Goal: Task Accomplishment & Management: Manage account settings

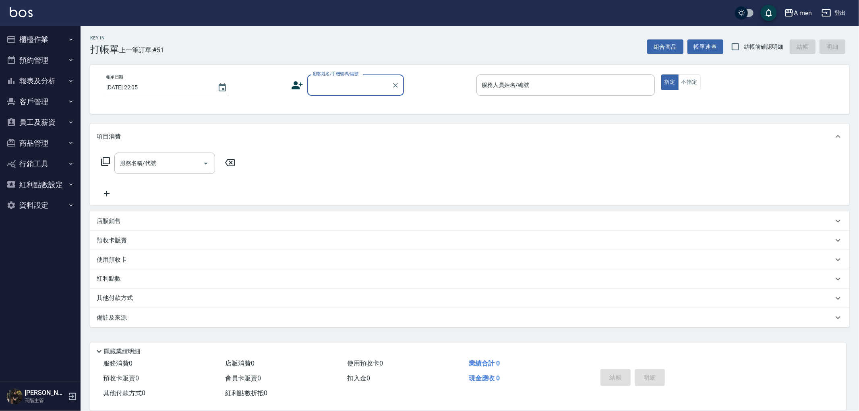
click at [54, 79] on button "報表及分析" at bounding box center [40, 81] width 74 height 21
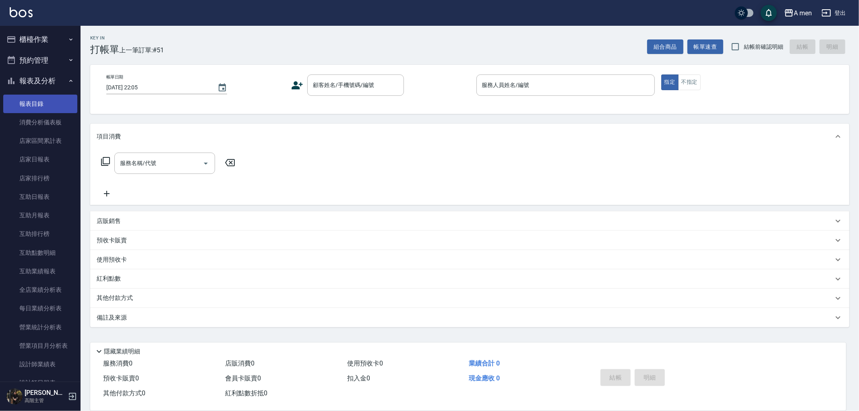
click at [72, 110] on link "報表目錄" at bounding box center [40, 104] width 74 height 19
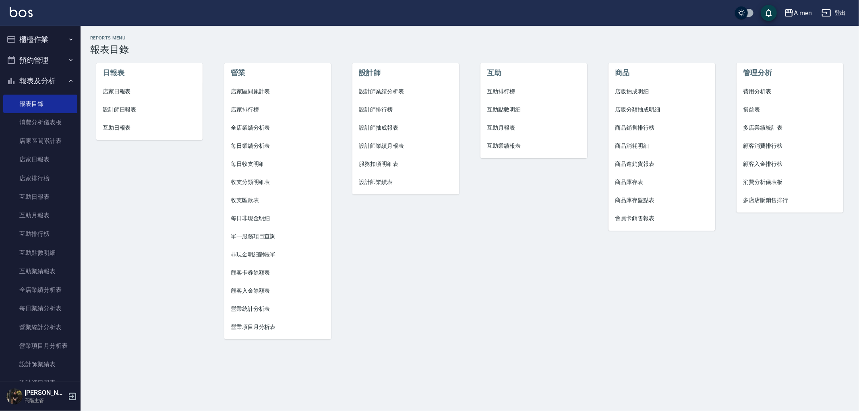
click at [51, 21] on div "A men 登出" at bounding box center [429, 13] width 859 height 26
click at [54, 31] on button "櫃檯作業" at bounding box center [40, 39] width 74 height 21
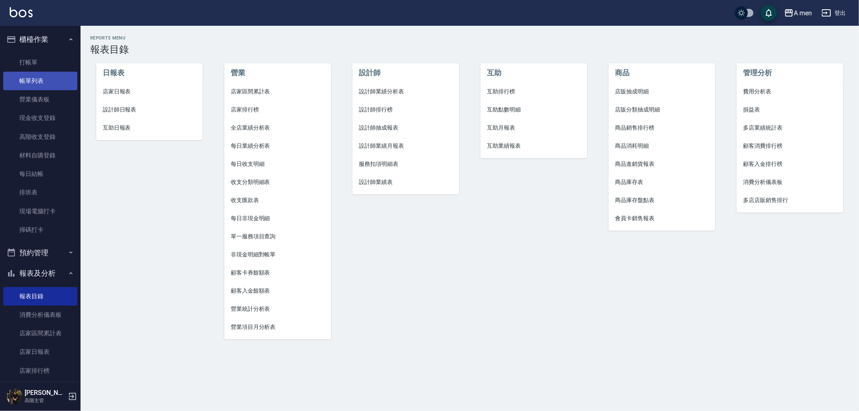
click at [62, 78] on link "帳單列表" at bounding box center [40, 81] width 74 height 19
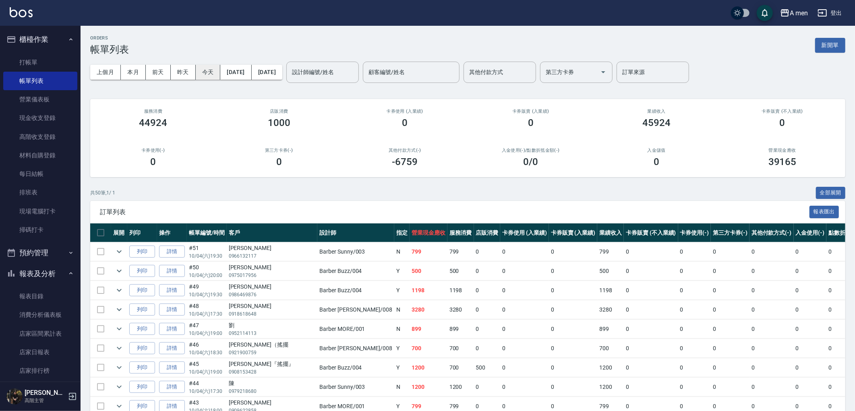
click at [220, 68] on button "今天" at bounding box center [208, 72] width 25 height 15
click at [355, 71] on input "設計師編號/姓名" at bounding box center [322, 72] width 65 height 14
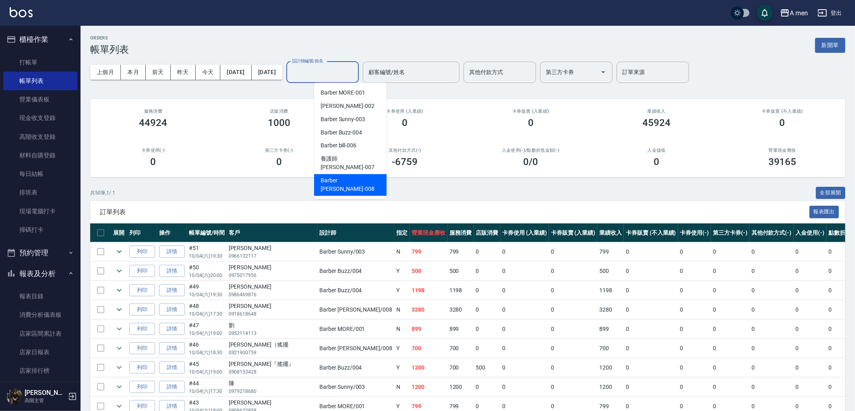
click at [368, 174] on div "Barber Garry -008" at bounding box center [350, 185] width 73 height 22
type input "Barber Garry-008"
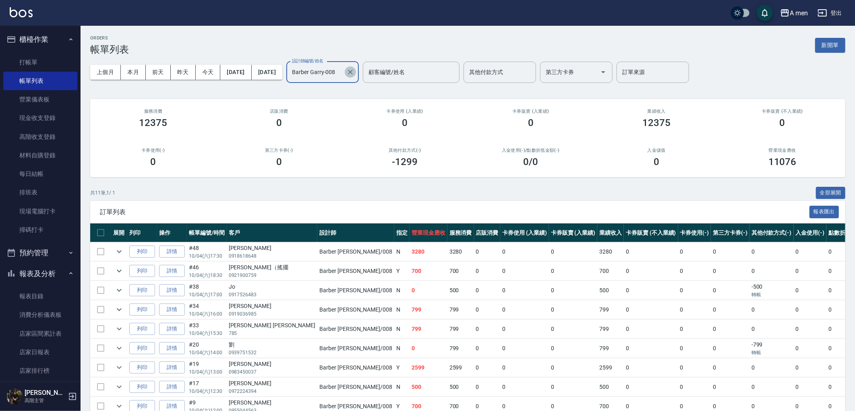
click at [355, 73] on icon "Clear" at bounding box center [350, 72] width 8 height 8
click at [343, 71] on input "設計師編號/姓名" at bounding box center [316, 72] width 53 height 14
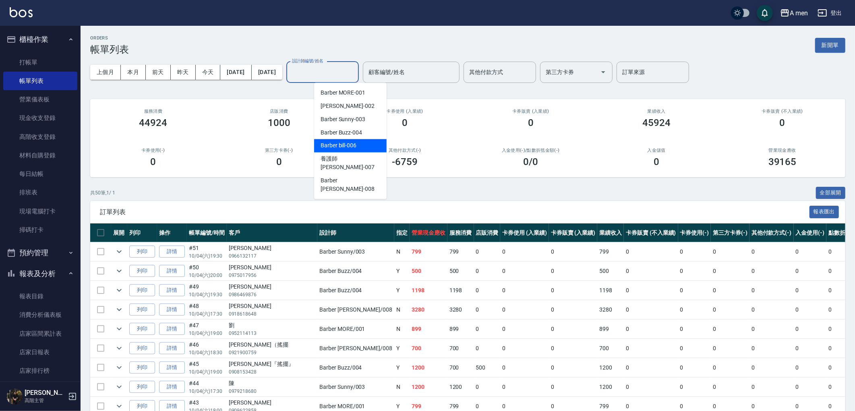
click at [364, 143] on div "Barber bill -006" at bounding box center [350, 145] width 73 height 13
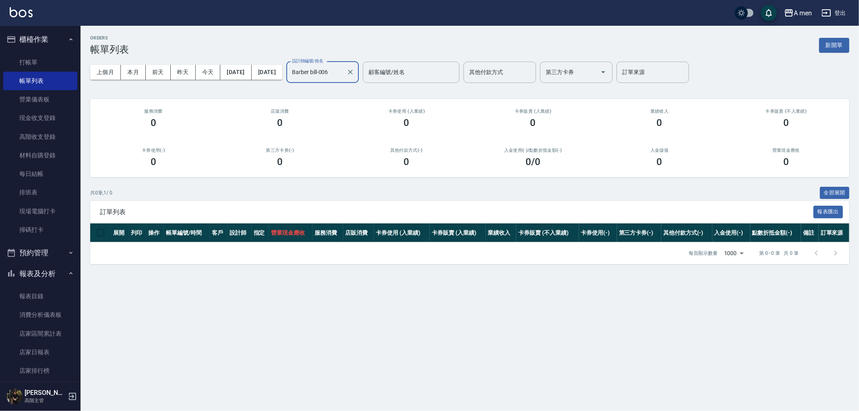
click at [343, 71] on input "Barber bill-006" at bounding box center [316, 72] width 53 height 14
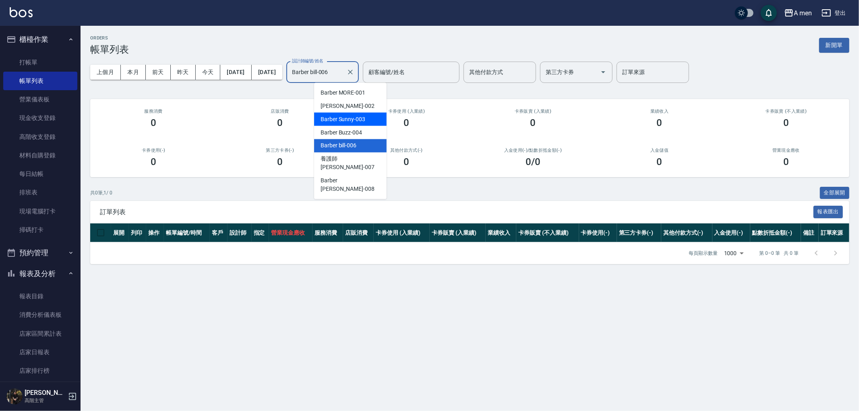
click at [357, 113] on div "Barber Sunny -003" at bounding box center [350, 119] width 73 height 13
type input "Barber Sunny -003"
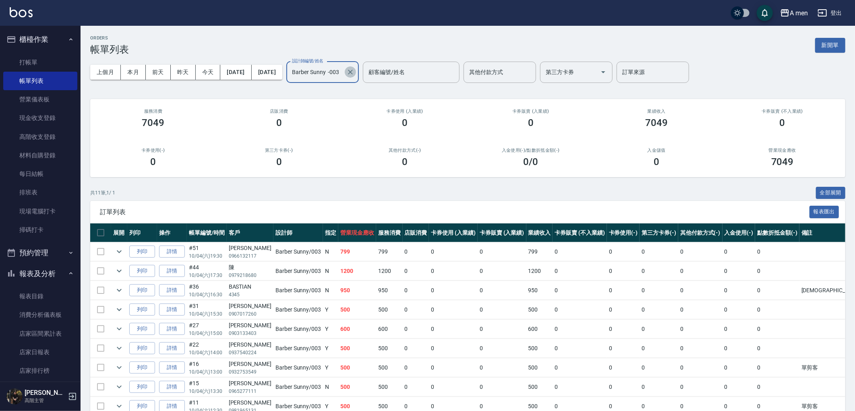
click at [355, 75] on icon "Clear" at bounding box center [350, 72] width 8 height 8
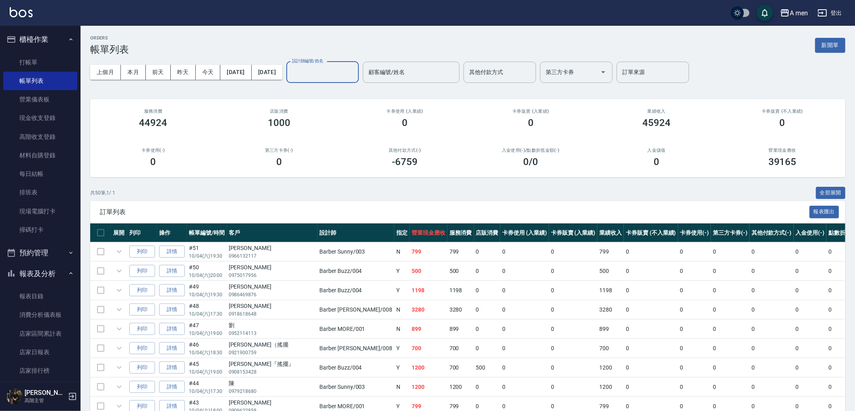
click at [355, 76] on input "設計師編號/姓名" at bounding box center [322, 72] width 65 height 14
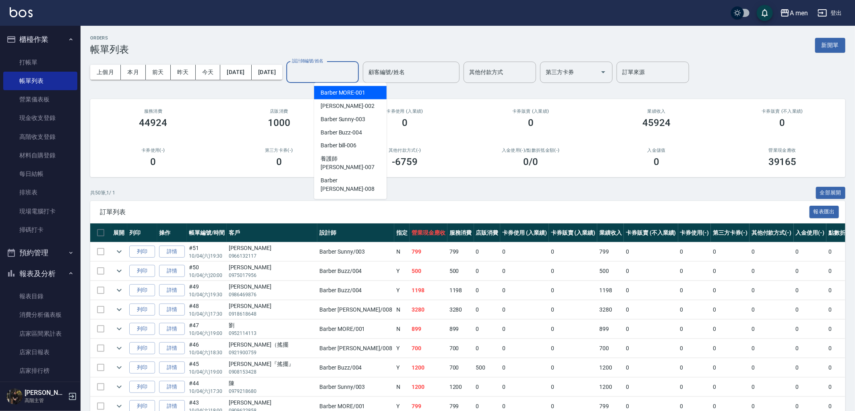
click at [348, 95] on span "Barber MORE -001" at bounding box center [343, 93] width 45 height 8
type input "Barber MORE-001"
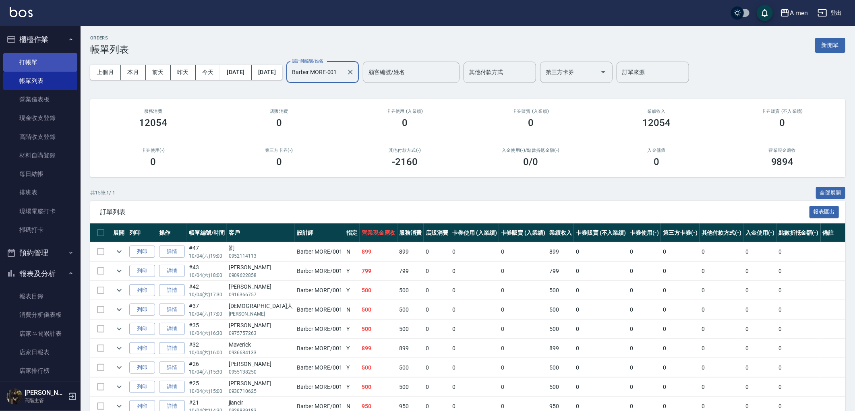
click at [41, 63] on link "打帳單" at bounding box center [40, 62] width 74 height 19
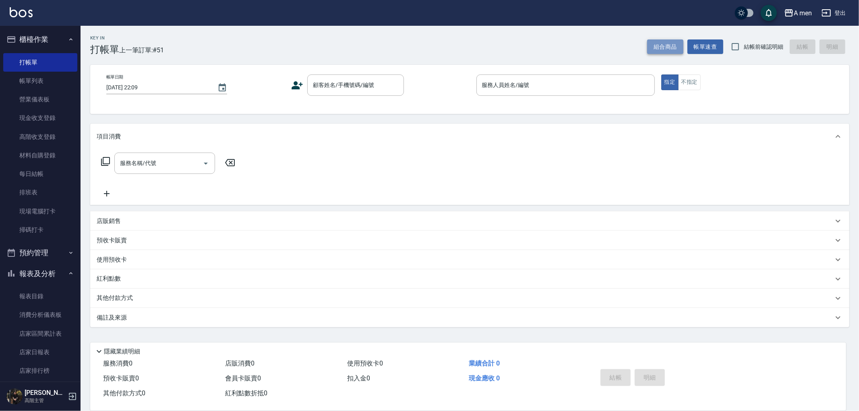
click at [674, 49] on button "組合商品" at bounding box center [665, 46] width 36 height 15
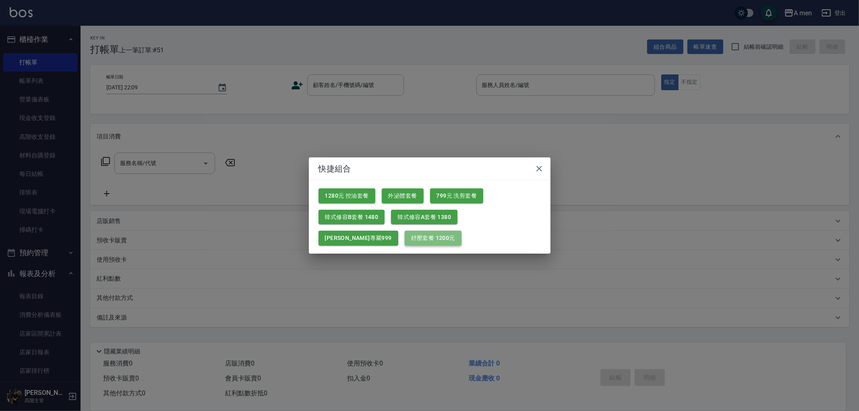
click at [405, 236] on button "紓壓套餐 1200元" at bounding box center [433, 238] width 57 height 15
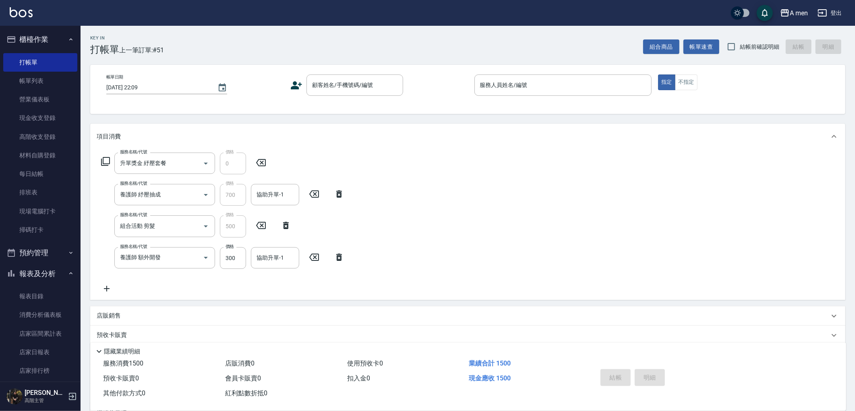
click at [336, 254] on icon at bounding box center [339, 258] width 20 height 10
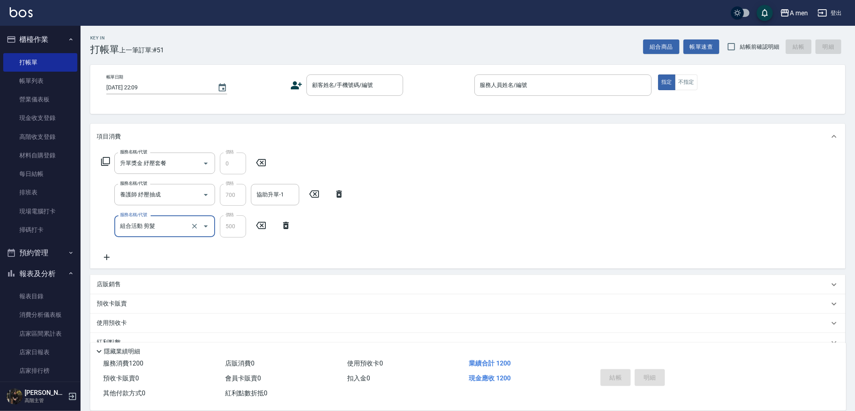
click at [342, 195] on icon at bounding box center [339, 194] width 20 height 10
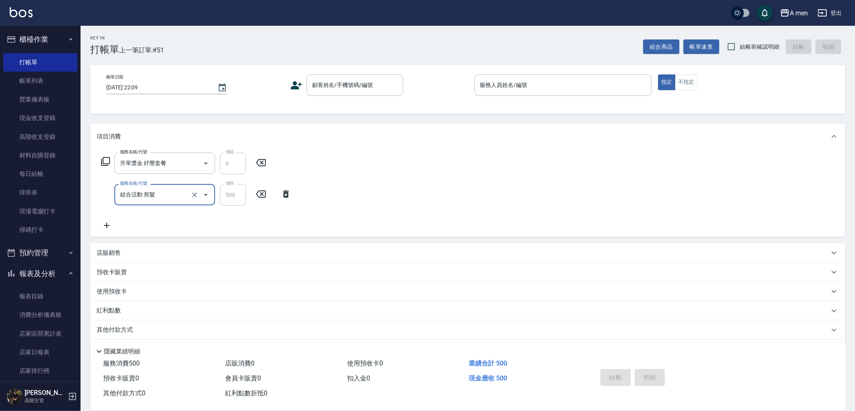
click at [285, 193] on icon at bounding box center [286, 194] width 6 height 7
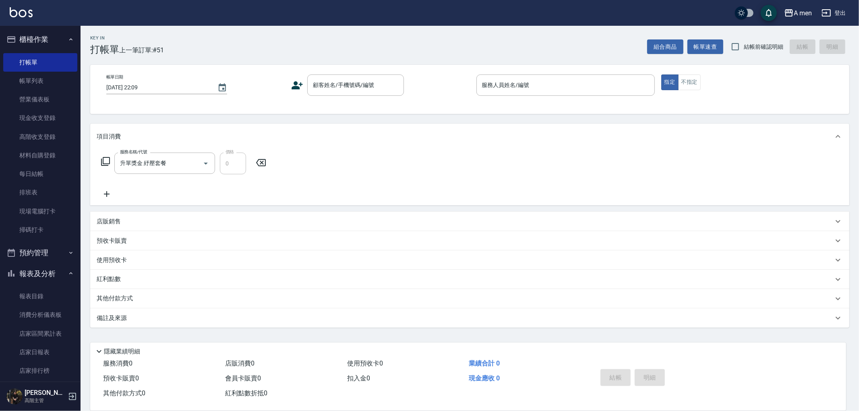
click at [260, 161] on icon at bounding box center [261, 162] width 10 height 7
click at [651, 48] on button "組合商品" at bounding box center [665, 46] width 36 height 15
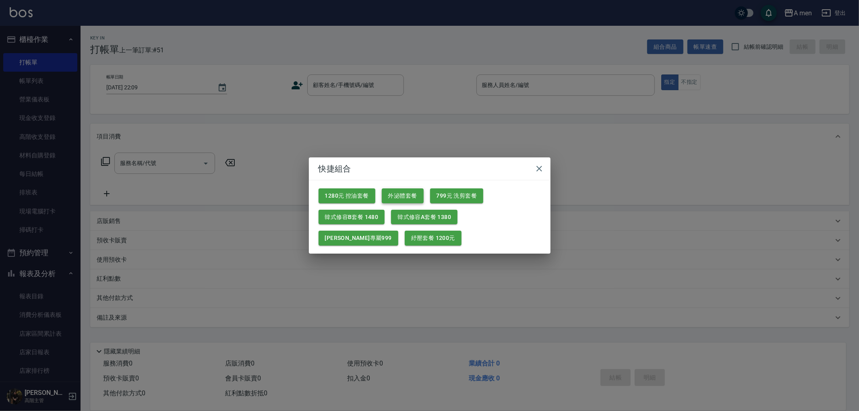
click at [407, 194] on button "外泌體套餐" at bounding box center [403, 196] width 42 height 15
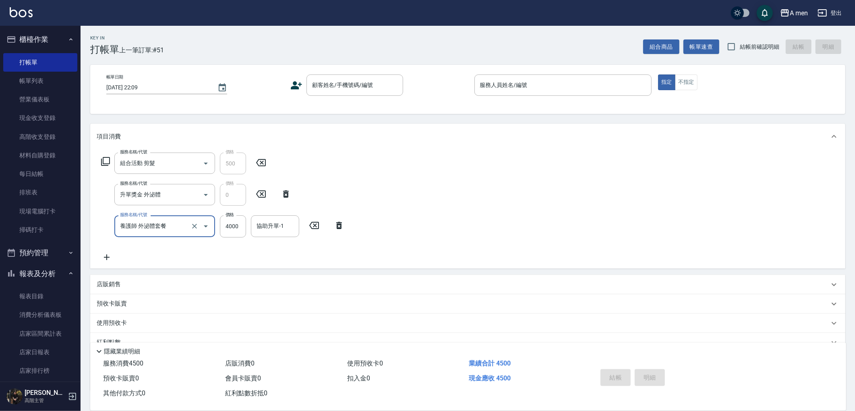
click at [339, 226] on icon at bounding box center [339, 226] width 20 height 10
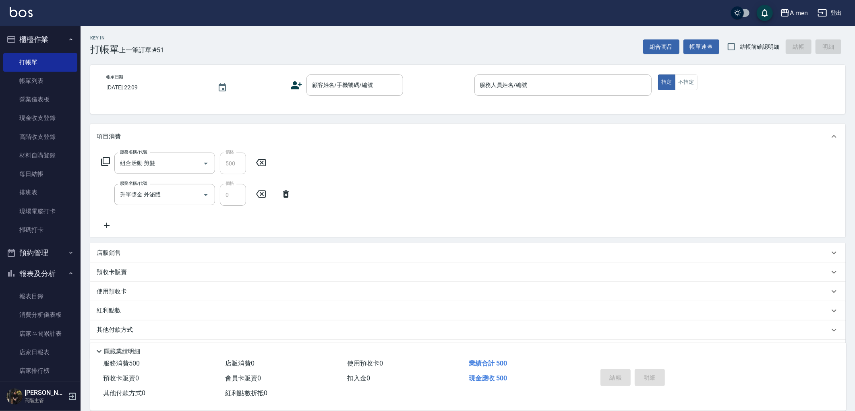
click at [287, 195] on icon at bounding box center [286, 194] width 6 height 7
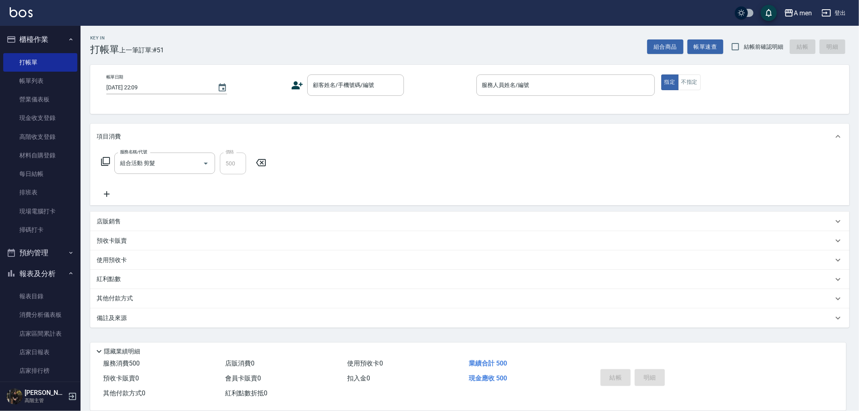
click at [268, 159] on icon at bounding box center [261, 163] width 20 height 10
click at [660, 46] on button "組合商品" at bounding box center [665, 46] width 36 height 15
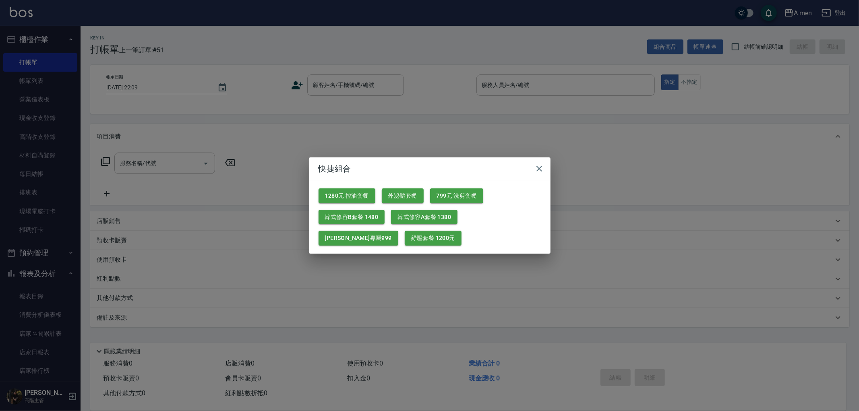
click at [199, 236] on div "快捷組合 1280元 控油套餐 外泌體套餐 799元 洗剪套餐 韓式修容B套餐 1480 韓式修容A套餐 1380 楊莫專屬999 紓壓套餐 1200元" at bounding box center [429, 205] width 859 height 411
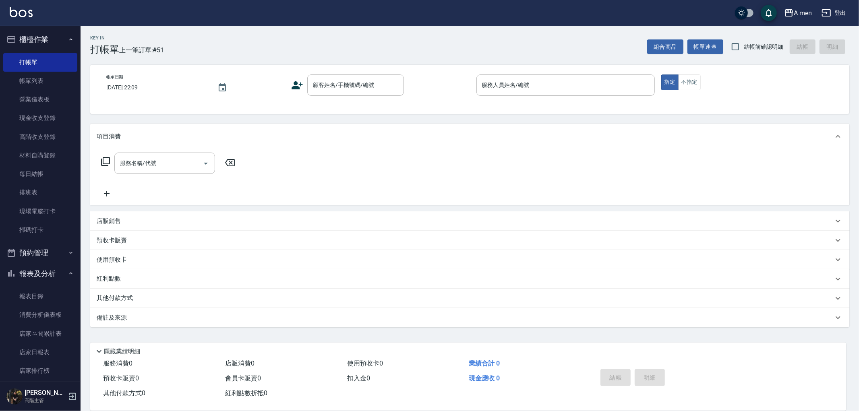
click at [50, 38] on button "櫃檯作業" at bounding box center [40, 39] width 74 height 21
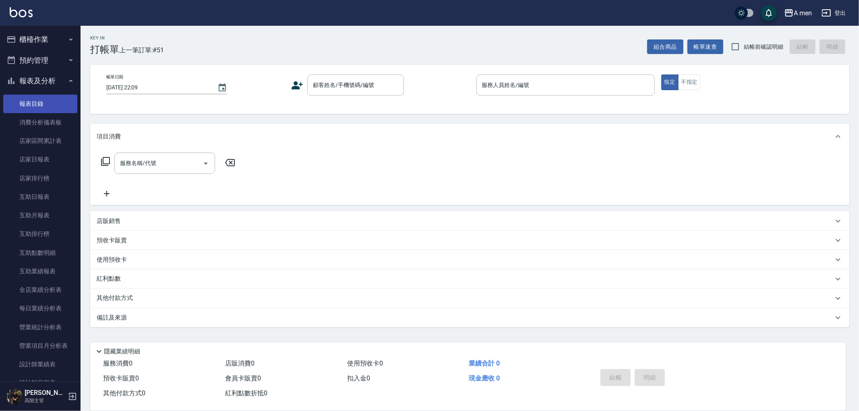
click at [52, 107] on link "報表目錄" at bounding box center [40, 104] width 74 height 19
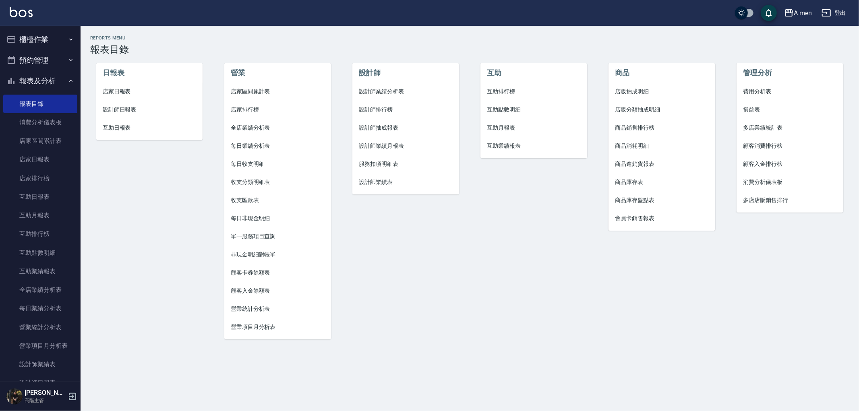
click at [513, 106] on span "互助點數明細" at bounding box center [534, 110] width 94 height 8
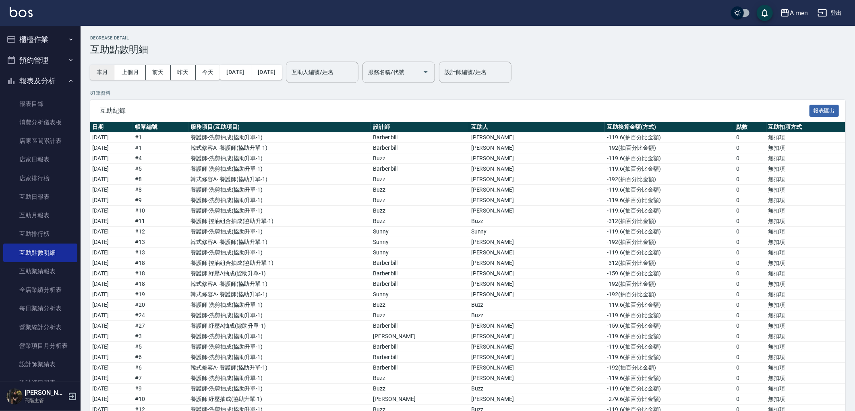
click at [105, 71] on button "本月" at bounding box center [102, 72] width 25 height 15
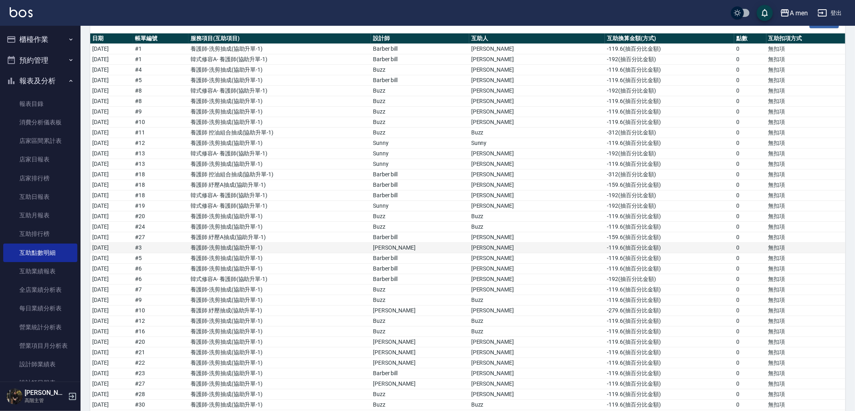
scroll to position [89, 0]
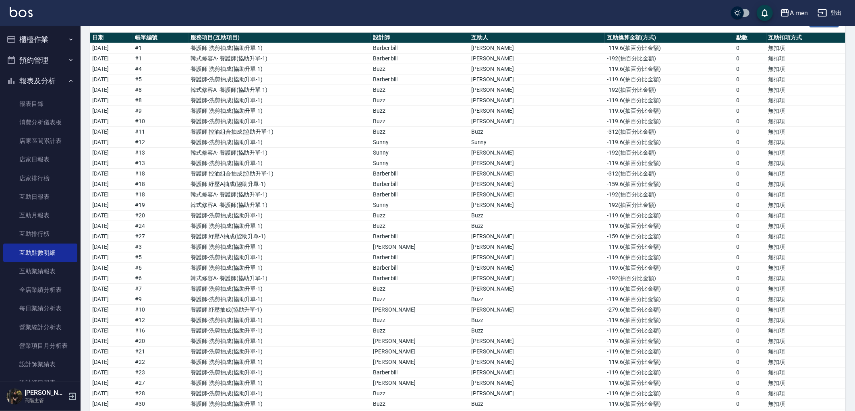
click at [26, 75] on button "報表及分析" at bounding box center [40, 81] width 74 height 21
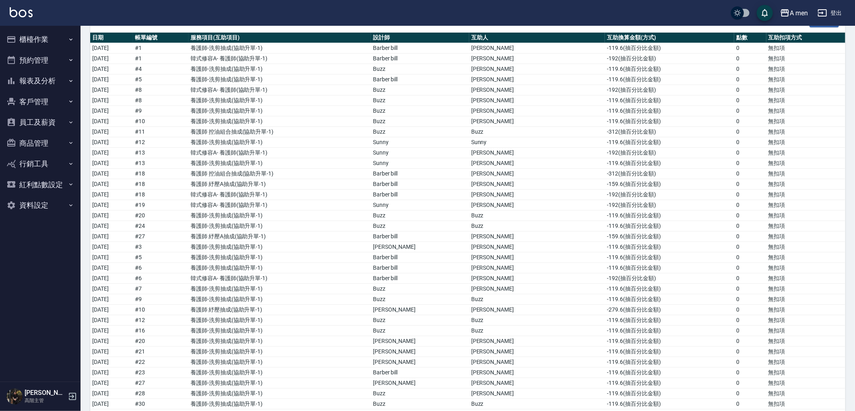
click at [29, 37] on button "櫃檯作業" at bounding box center [40, 39] width 74 height 21
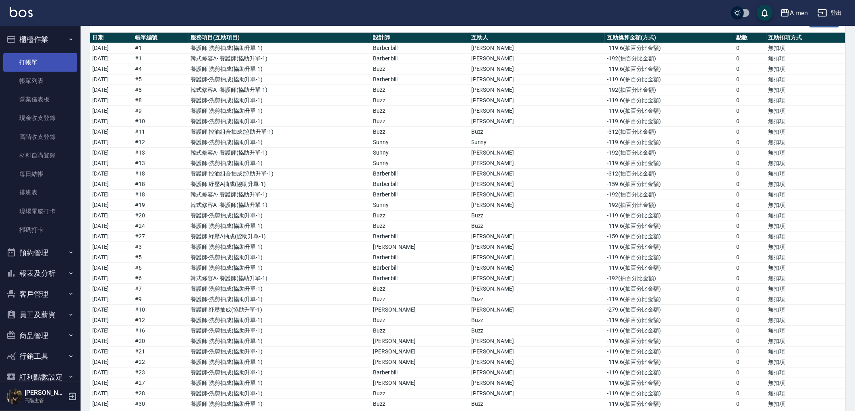
click at [62, 66] on link "打帳單" at bounding box center [40, 62] width 74 height 19
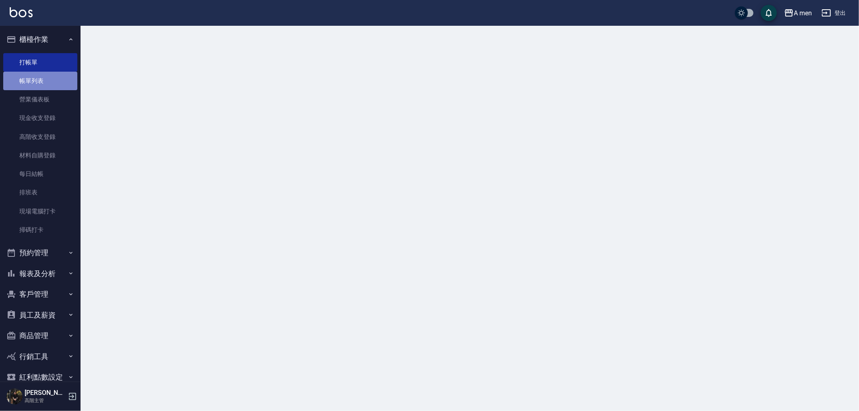
click at [59, 87] on link "帳單列表" at bounding box center [40, 81] width 74 height 19
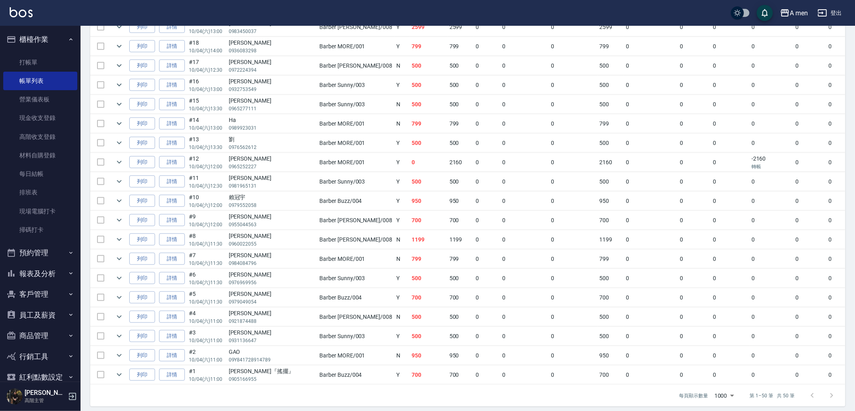
scroll to position [840, 0]
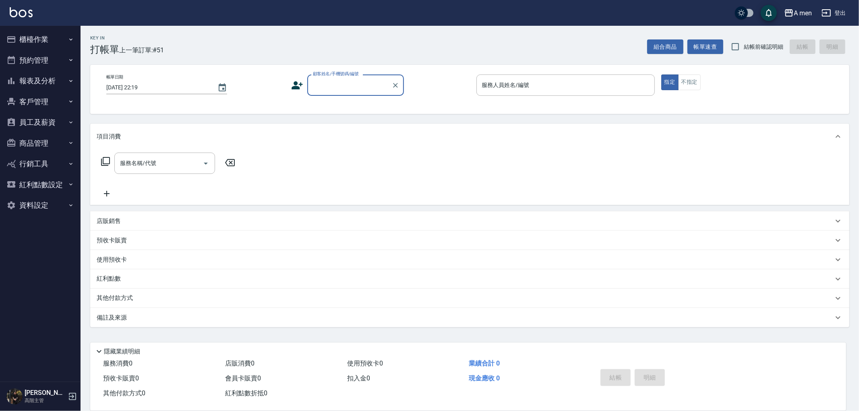
click at [67, 39] on button "櫃檯作業" at bounding box center [40, 39] width 74 height 21
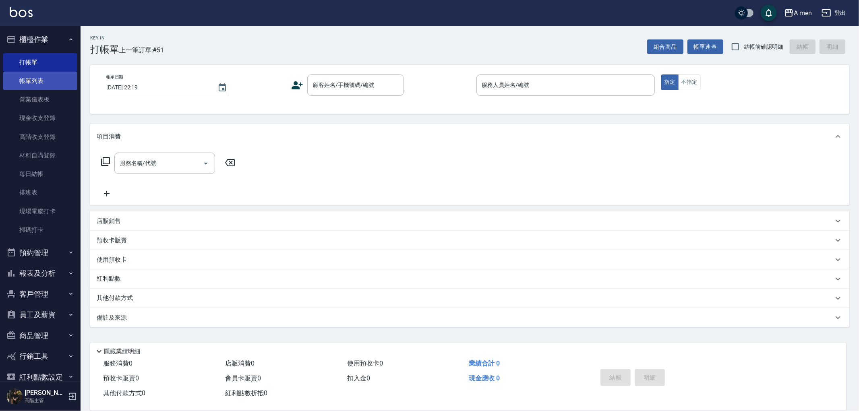
click at [53, 66] on link "打帳單" at bounding box center [40, 62] width 74 height 19
click at [54, 78] on link "帳單列表" at bounding box center [40, 81] width 74 height 19
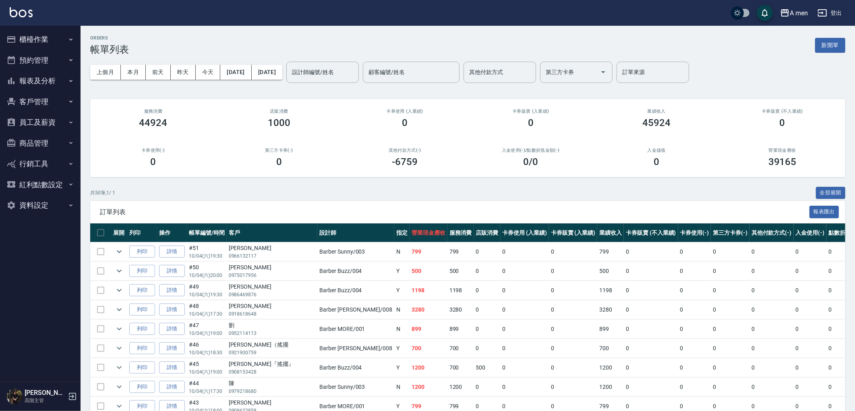
click at [276, 145] on div "第三方卡券(-) 0" at bounding box center [279, 157] width 126 height 39
drag, startPoint x: 273, startPoint y: 122, endPoint x: 289, endPoint y: 124, distance: 16.6
click at [289, 124] on h3 "1000" at bounding box center [279, 122] width 23 height 11
click at [295, 123] on div "1000" at bounding box center [279, 122] width 107 height 11
click at [43, 74] on button "報表及分析" at bounding box center [40, 81] width 74 height 21
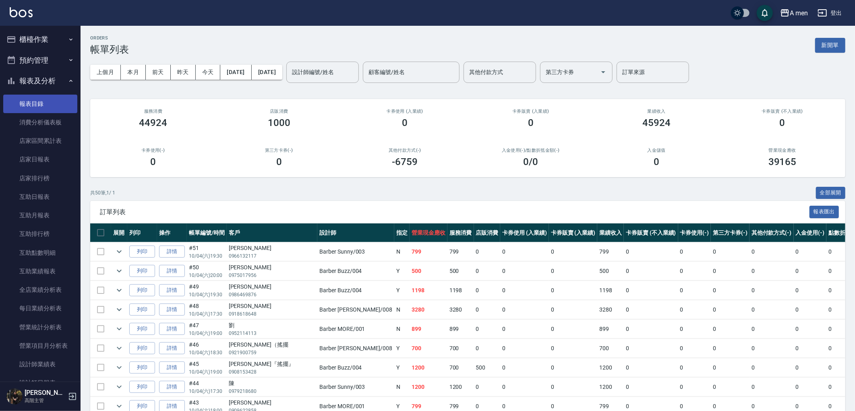
click at [50, 101] on link "報表目錄" at bounding box center [40, 104] width 74 height 19
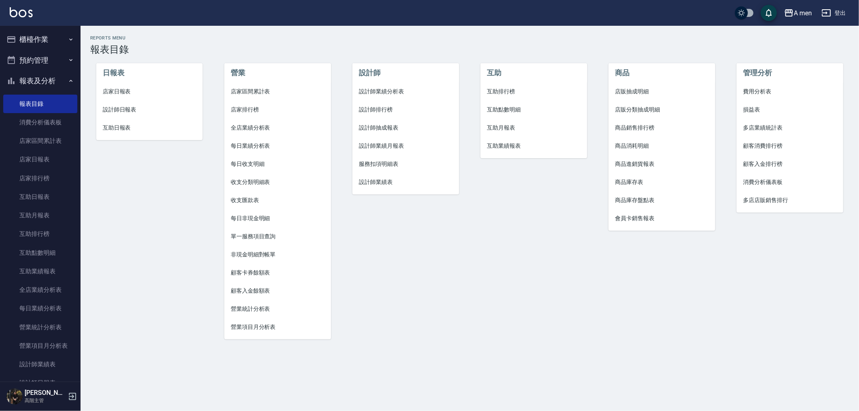
click at [196, 218] on div "日報表 店家日報表 設計師日報表 互助日報表" at bounding box center [145, 197] width 128 height 302
click at [493, 109] on span "互助點數明細" at bounding box center [534, 110] width 94 height 8
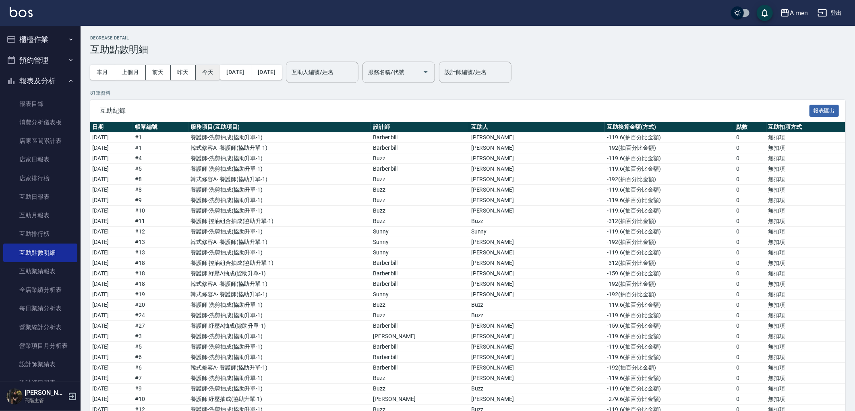
click at [214, 69] on button "今天" at bounding box center [208, 72] width 25 height 15
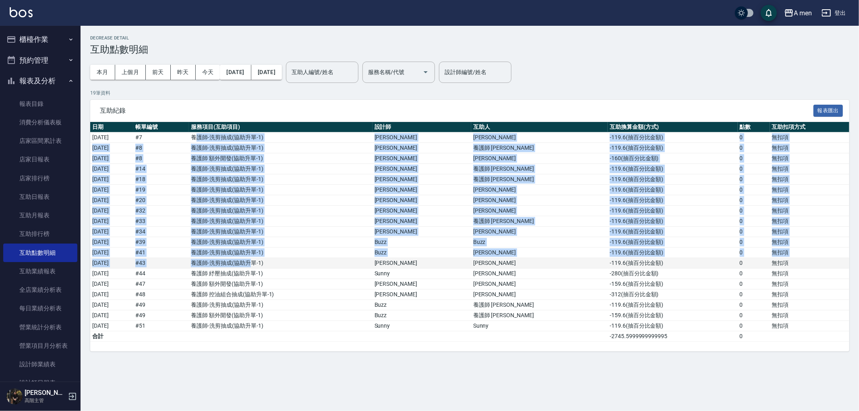
drag, startPoint x: 257, startPoint y: 145, endPoint x: 300, endPoint y: 265, distance: 127.2
click at [300, 265] on tbody "[DATE] # 7 養護師-洗剪抽成 ( 協助升單-1 ) [PERSON_NAME] -119.6 ( 抽百分比金額 ) 0 無扣項 [DATE] # 8…" at bounding box center [469, 238] width 759 height 210
click at [265, 197] on td "養護師-洗剪抽成 ( 協助升單-1 )" at bounding box center [280, 200] width 183 height 10
drag, startPoint x: 237, startPoint y: 136, endPoint x: 325, endPoint y: 267, distance: 157.9
click at [326, 268] on tbody "[DATE] # 7 養護師-洗剪抽成 ( 協助升單-1 ) [PERSON_NAME] -119.6 ( 抽百分比金額 ) 0 無扣項 [DATE] # 8…" at bounding box center [469, 238] width 759 height 210
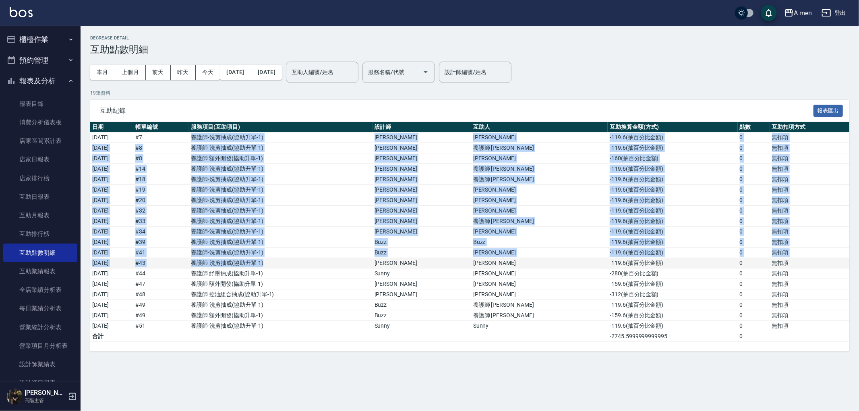
click at [324, 265] on td "養護師-洗剪抽成 ( 協助升單-1 )" at bounding box center [280, 263] width 183 height 10
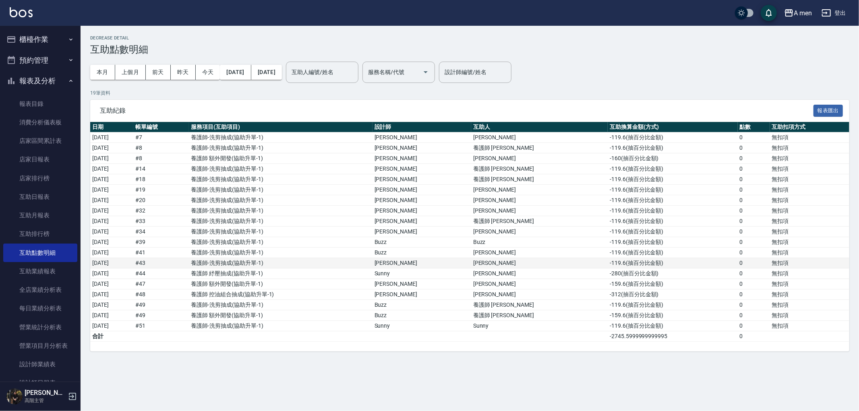
click at [324, 265] on td "養護師-洗剪抽成 ( 協助升單-1 )" at bounding box center [280, 263] width 183 height 10
click at [297, 293] on td "養護師 控油組合抽成 ( 協助升單-1 )" at bounding box center [280, 295] width 183 height 10
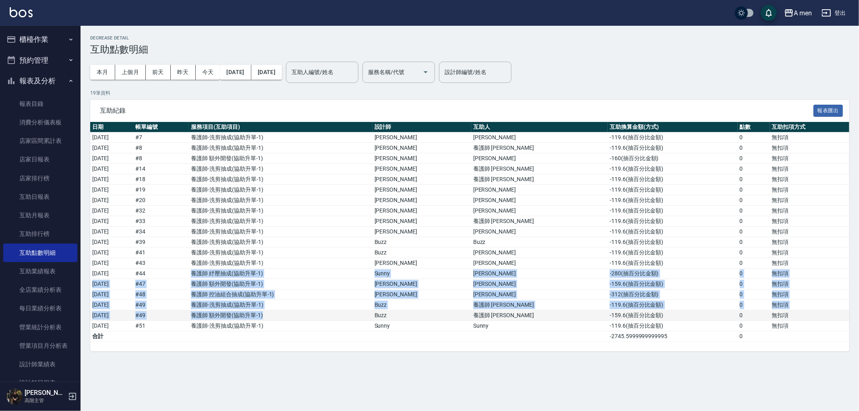
drag, startPoint x: 240, startPoint y: 277, endPoint x: 423, endPoint y: 312, distance: 187.0
click at [422, 313] on tbody "[DATE] # 7 養護師-洗剪抽成 ( 協助升單-1 ) [PERSON_NAME] -119.6 ( 抽百分比金額 ) 0 無扣項 [DATE] # 8…" at bounding box center [469, 238] width 759 height 210
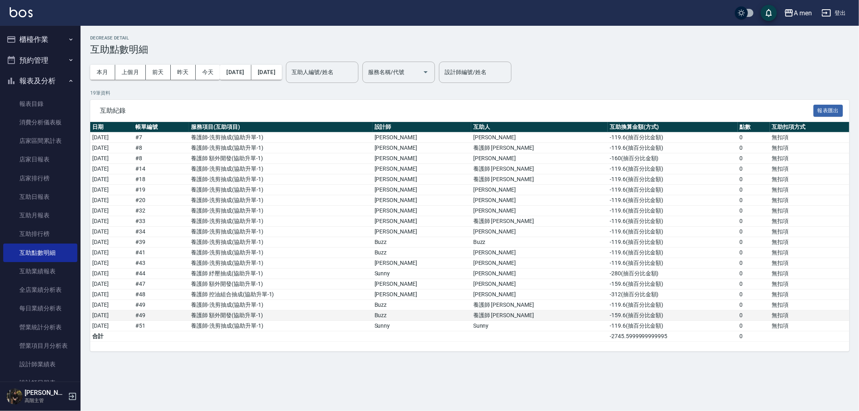
click at [471, 312] on td "Buzz" at bounding box center [422, 316] width 99 height 10
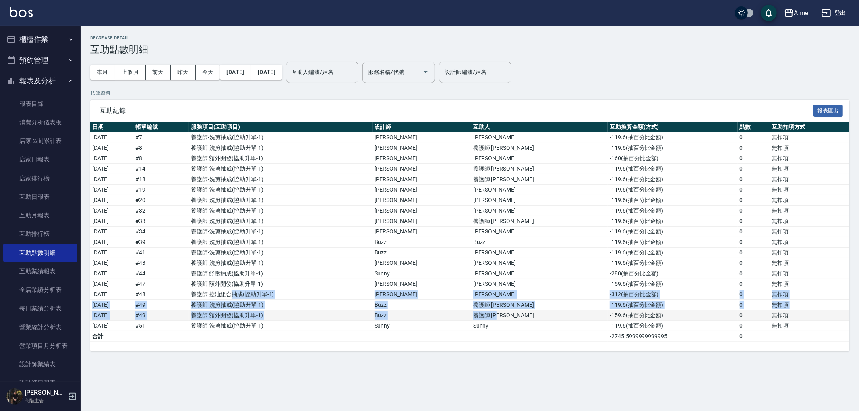
drag, startPoint x: 342, startPoint y: 305, endPoint x: 552, endPoint y: 311, distance: 210.4
click at [550, 311] on tbody "[DATE] # 7 養護師-洗剪抽成 ( 協助升單-1 ) [PERSON_NAME] -119.6 ( 抽百分比金額 ) 0 無扣項 [DATE] # 8…" at bounding box center [469, 238] width 759 height 210
click at [608, 301] on td "-119.6 ( 抽百分比金額 )" at bounding box center [673, 305] width 130 height 10
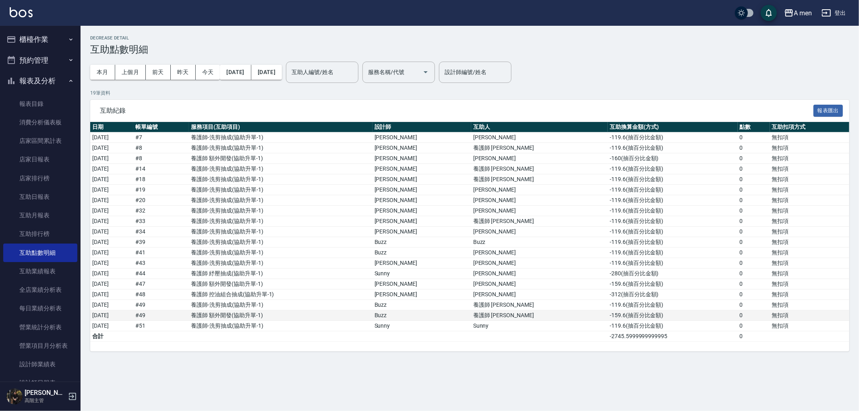
click at [608, 315] on td "-159.6 ( 抽百分比金額 )" at bounding box center [673, 316] width 130 height 10
click at [608, 309] on td "-119.6 ( 抽百分比金額 )" at bounding box center [673, 305] width 130 height 10
drag, startPoint x: 579, startPoint y: 160, endPoint x: 606, endPoint y: 162, distance: 26.3
click at [608, 162] on td "-160 ( 抽百分比金額 )" at bounding box center [673, 159] width 130 height 10
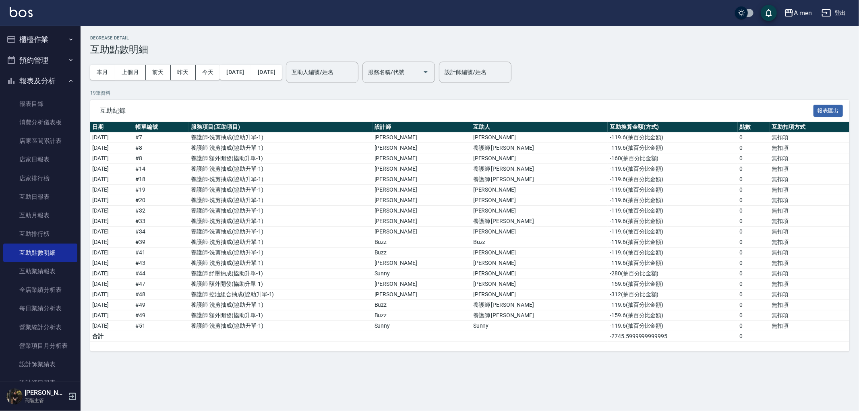
click at [30, 45] on button "櫃檯作業" at bounding box center [40, 39] width 74 height 21
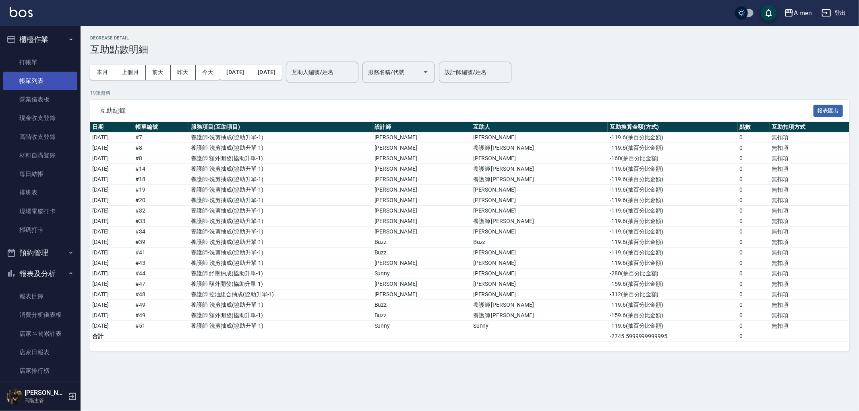
click at [51, 77] on link "帳單列表" at bounding box center [40, 81] width 74 height 19
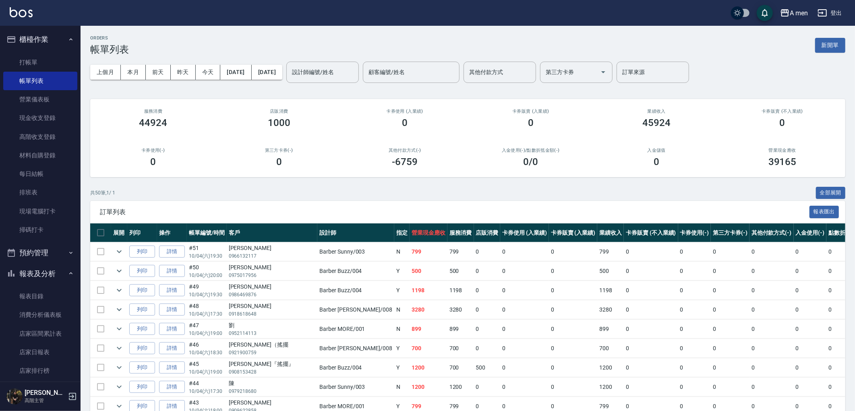
click at [212, 77] on button "今天" at bounding box center [208, 72] width 25 height 15
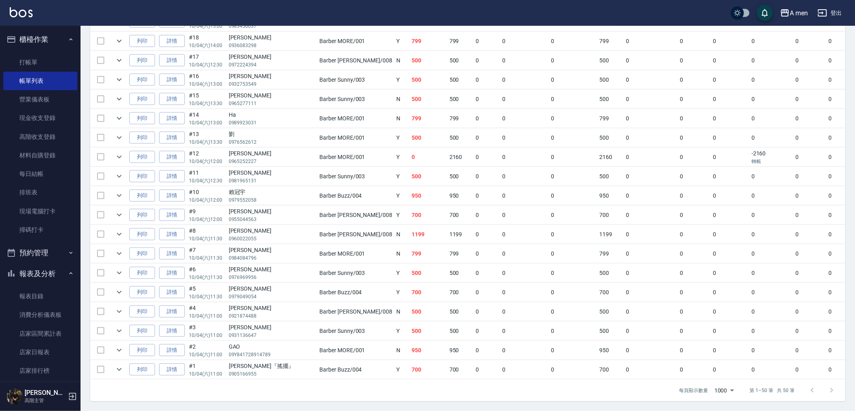
scroll to position [840, 0]
click at [116, 230] on icon "expand row" at bounding box center [119, 235] width 10 height 10
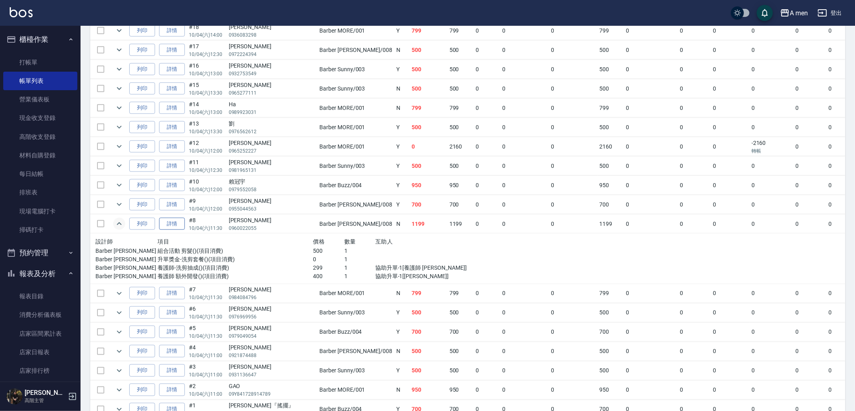
click at [172, 230] on link "詳情" at bounding box center [172, 224] width 26 height 12
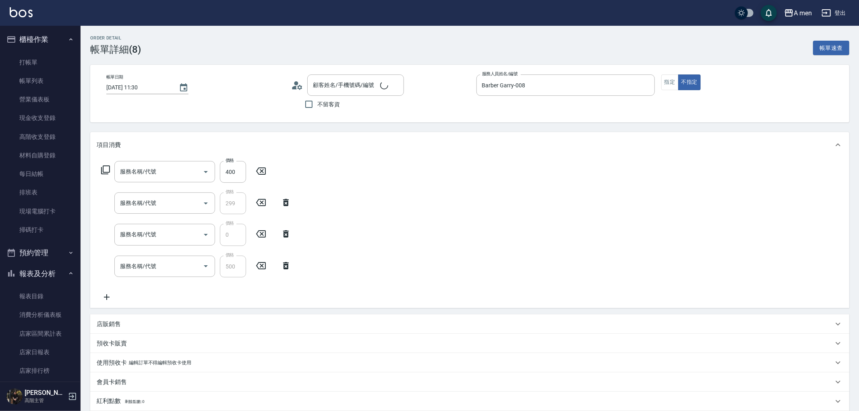
type input "2025/10/04 11:30"
type input "Barber Garry-008"
type input "養護師 額外開發"
type input "養護師-洗剪抽成"
type input "升單獎金-洗剪套餐"
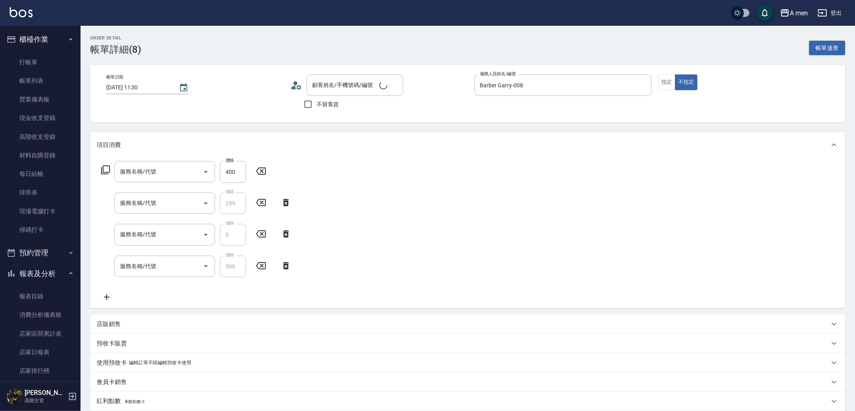
type input "組合活動 剪髮"
type input "藍士賢/0960022055/null"
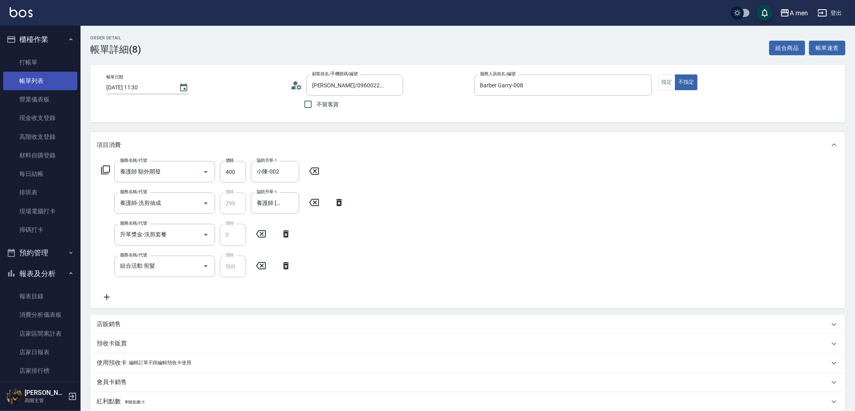
click at [53, 76] on link "帳單列表" at bounding box center [40, 81] width 74 height 19
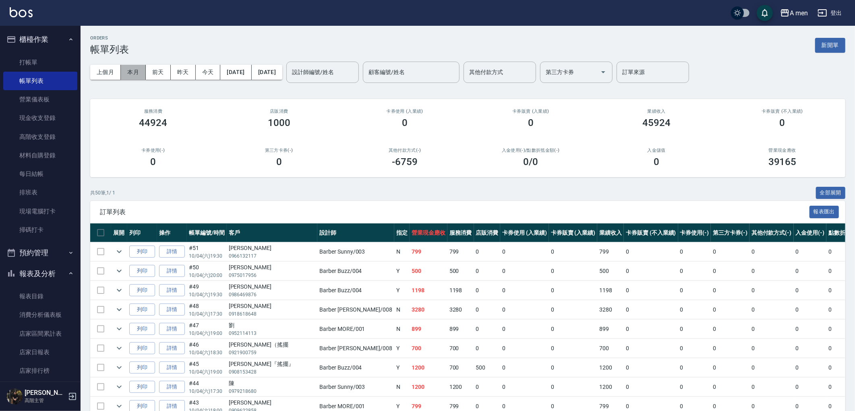
click at [131, 77] on button "本月" at bounding box center [133, 72] width 25 height 15
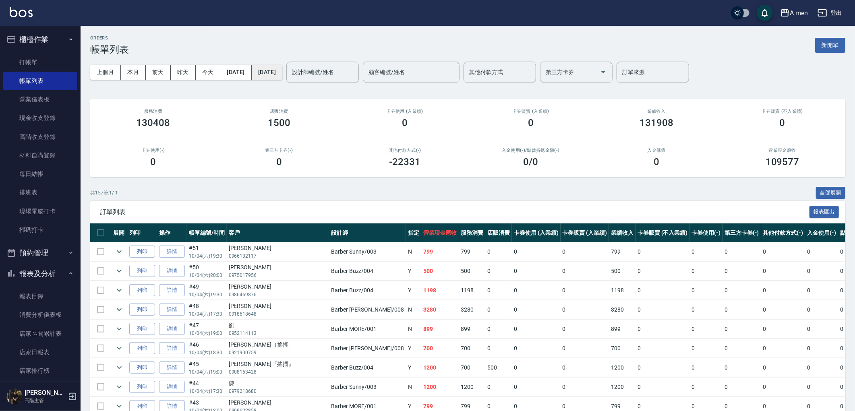
click at [278, 75] on button "[DATE]" at bounding box center [267, 72] width 31 height 15
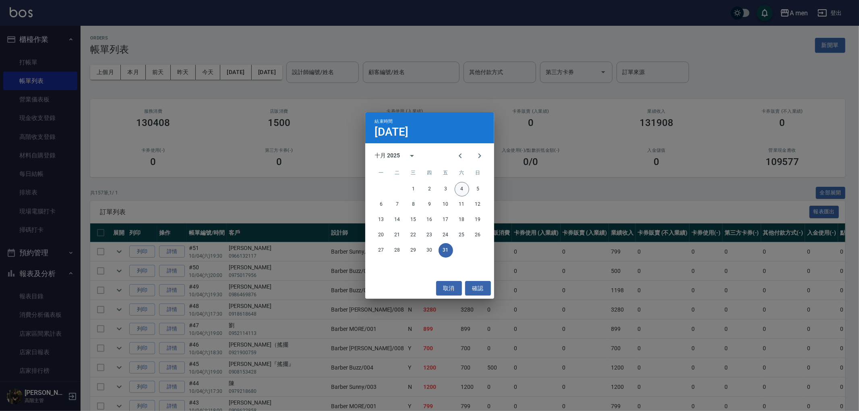
click at [464, 190] on button "4" at bounding box center [462, 189] width 15 height 15
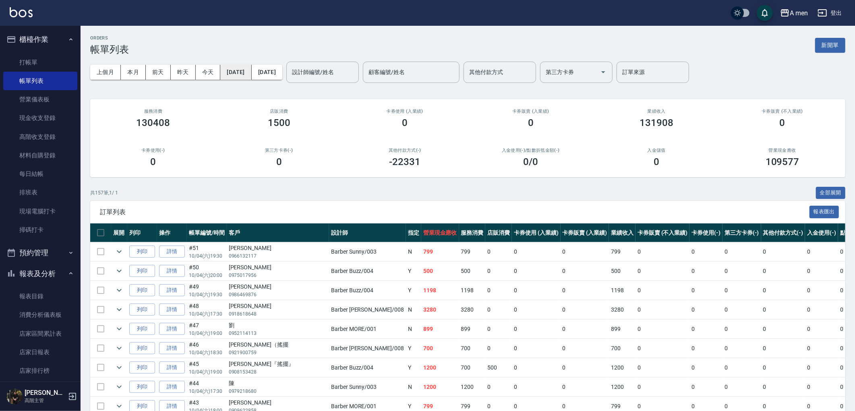
click at [240, 69] on button "[DATE]" at bounding box center [235, 72] width 31 height 15
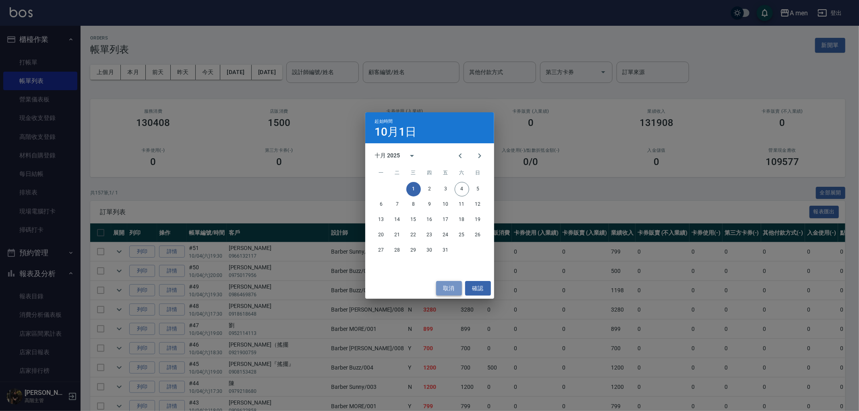
click at [449, 290] on button "取消" at bounding box center [449, 288] width 26 height 15
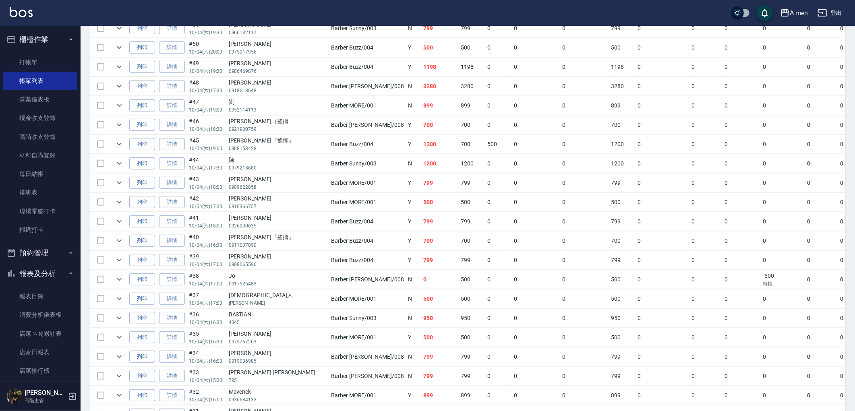
scroll to position [268, 0]
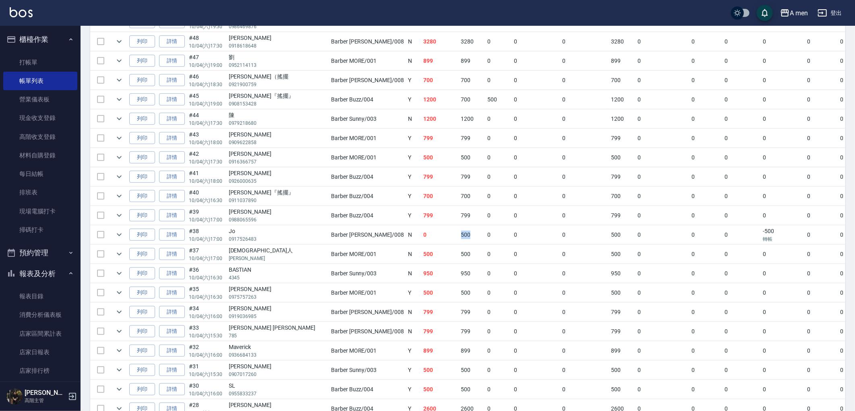
drag, startPoint x: 386, startPoint y: 239, endPoint x: 409, endPoint y: 239, distance: 22.6
click at [459, 239] on td "500" at bounding box center [472, 235] width 27 height 19
click at [459, 238] on td "500" at bounding box center [472, 235] width 27 height 19
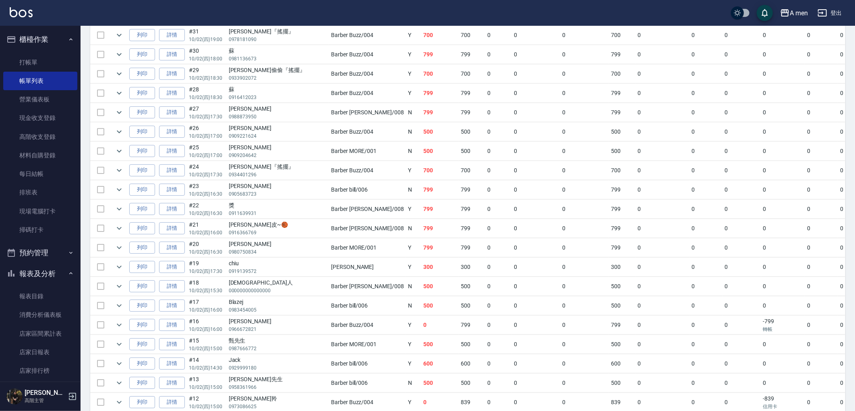
scroll to position [2193, 0]
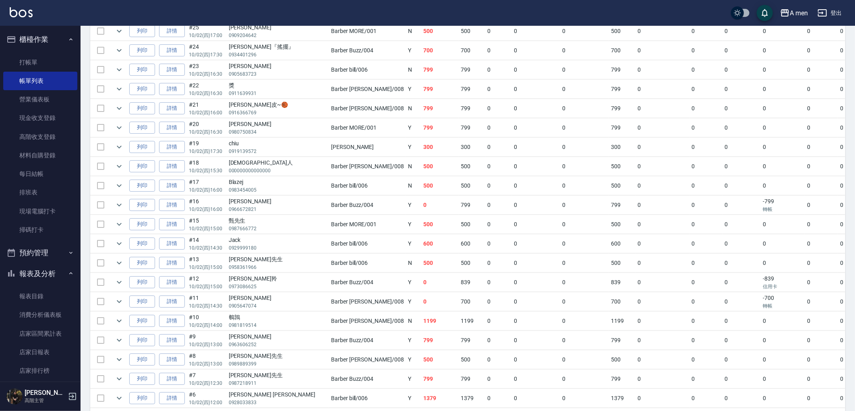
click at [61, 277] on button "報表及分析" at bounding box center [40, 273] width 74 height 21
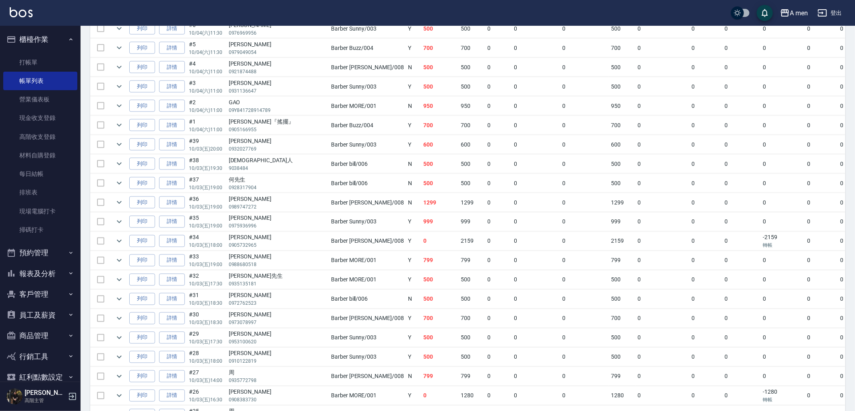
scroll to position [0, 0]
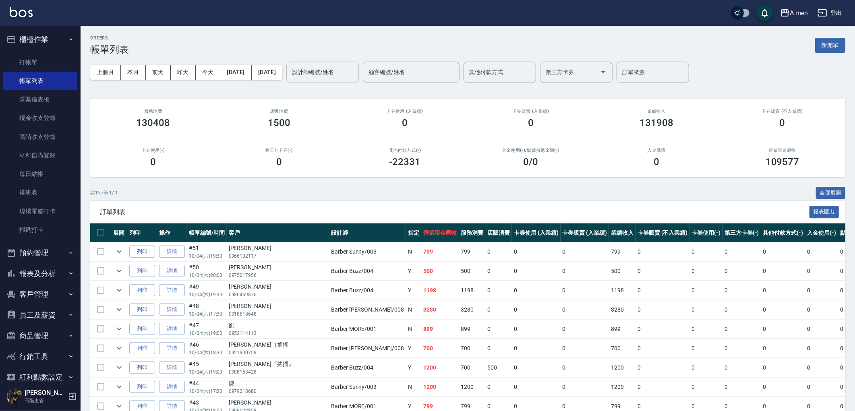
click at [355, 67] on input "設計師編號/姓名" at bounding box center [322, 72] width 65 height 14
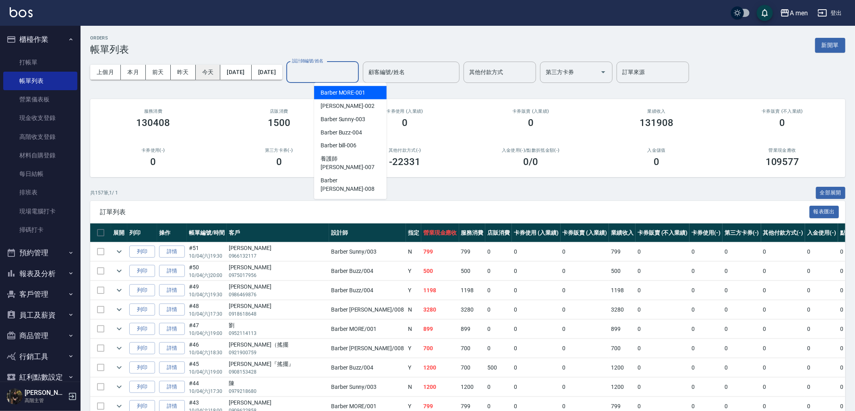
click at [218, 79] on button "今天" at bounding box center [208, 72] width 25 height 15
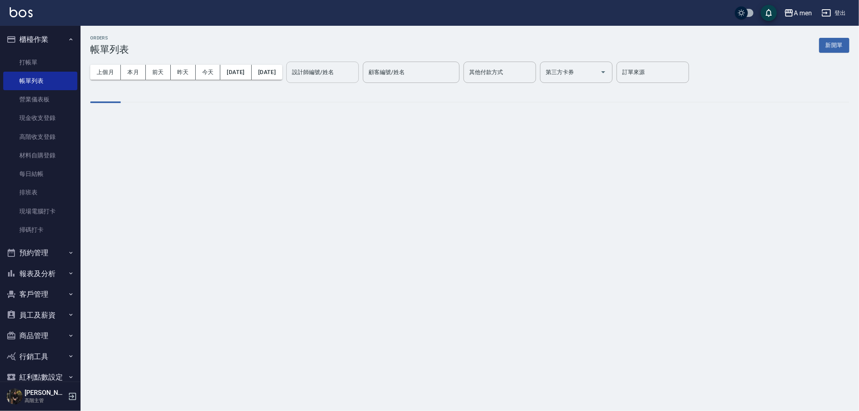
click at [332, 77] on input "設計師編號/姓名" at bounding box center [322, 72] width 65 height 14
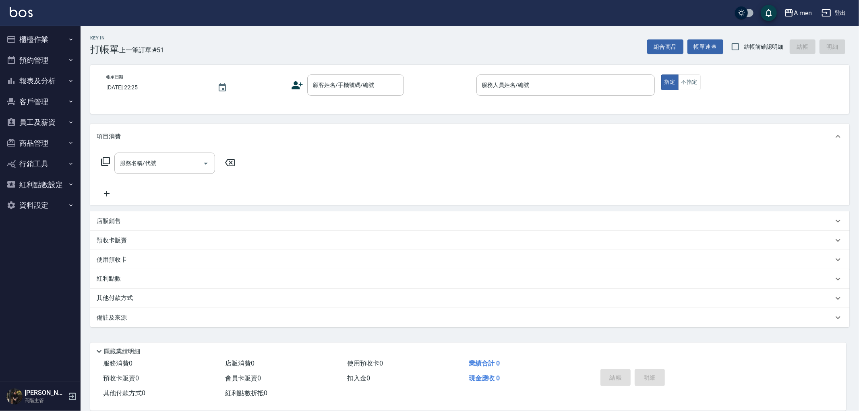
click at [369, 33] on div "Key In 打帳單 上一筆訂單:#51 組合商品 帳單速查 結帳前確認明細 結帳 明細" at bounding box center [465, 40] width 769 height 29
click at [50, 101] on button "客戶管理" at bounding box center [40, 101] width 74 height 21
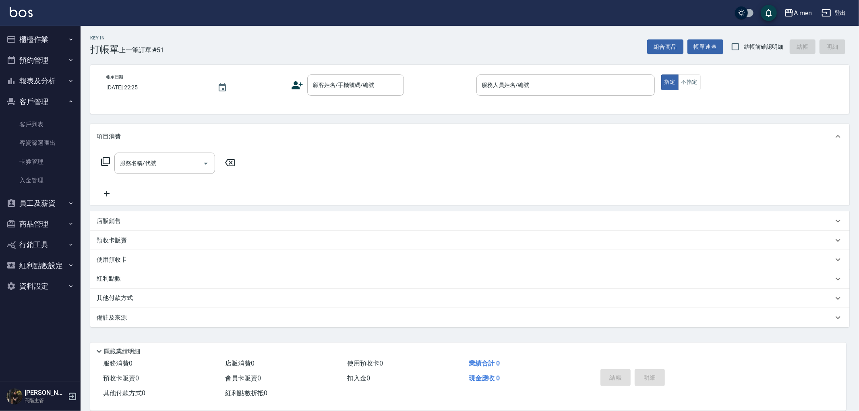
click at [53, 100] on button "客戶管理" at bounding box center [40, 101] width 74 height 21
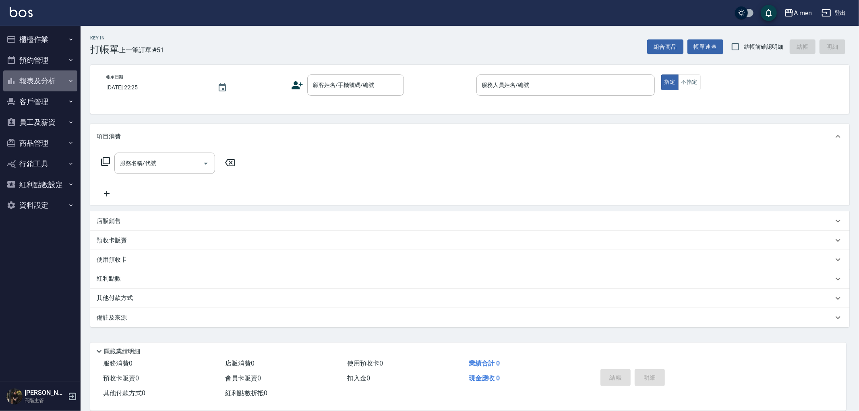
click at [53, 89] on button "報表及分析" at bounding box center [40, 81] width 74 height 21
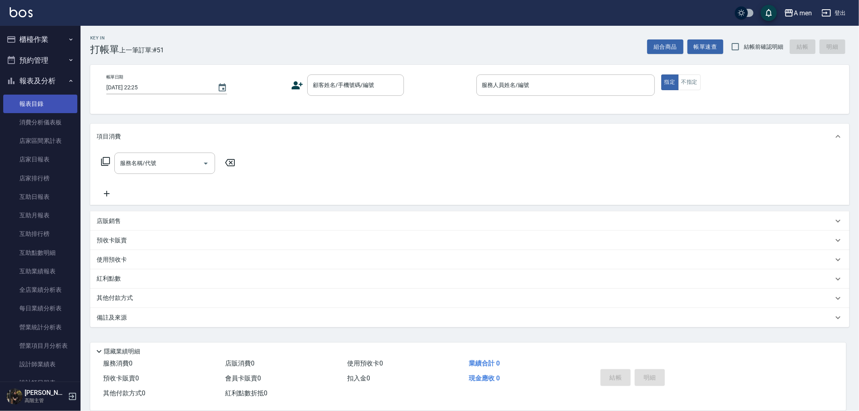
click at [57, 110] on link "報表目錄" at bounding box center [40, 104] width 74 height 19
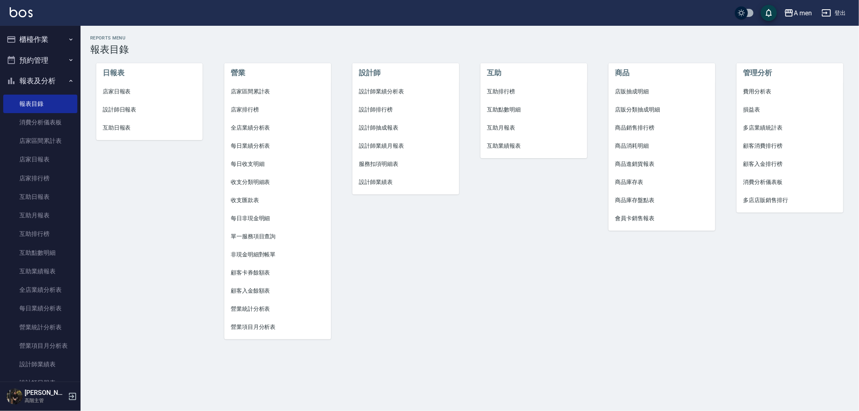
click at [650, 113] on span "店販分類抽成明細" at bounding box center [662, 110] width 94 height 8
click at [494, 108] on span "互助點數明細" at bounding box center [534, 110] width 94 height 8
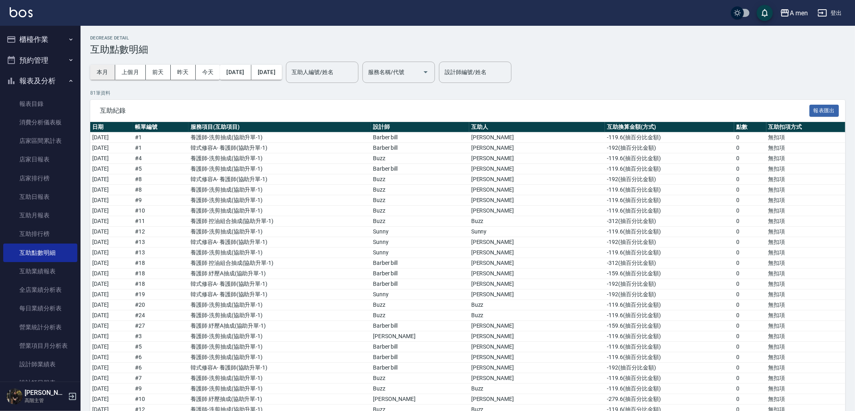
click at [112, 69] on button "本月" at bounding box center [102, 72] width 25 height 15
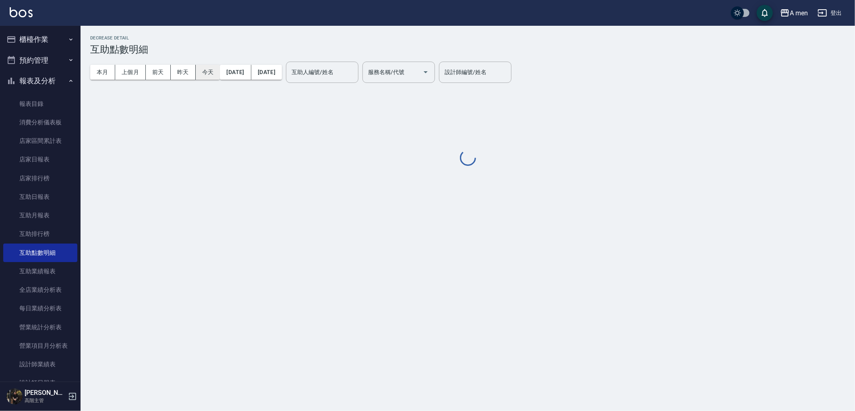
click at [215, 68] on button "今天" at bounding box center [208, 72] width 25 height 15
click at [216, 70] on button "今天" at bounding box center [208, 72] width 25 height 15
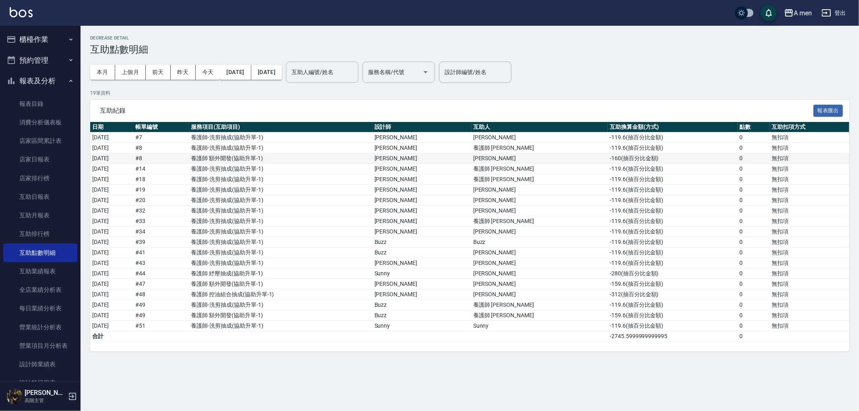
drag, startPoint x: 117, startPoint y: 160, endPoint x: 206, endPoint y: 160, distance: 89.0
click at [200, 163] on tr "[DATE] # 8 養護師 額外開發 ( 協助升單-1 ) [PERSON_NAME] -160 ( 抽百分比金額 ) 0 無扣項" at bounding box center [469, 159] width 759 height 10
click at [608, 146] on td "-119.6 ( 抽百分比金額 )" at bounding box center [673, 148] width 130 height 10
click at [601, 321] on tbody "[DATE] # 7 養護師-洗剪抽成 ( 協助升單-1 ) [PERSON_NAME] -119.6 ( 抽百分比金額 ) 0 無扣項 [DATE] # 8…" at bounding box center [469, 238] width 759 height 210
click at [608, 322] on td "-119.6 ( 抽百分比金額 )" at bounding box center [673, 326] width 130 height 10
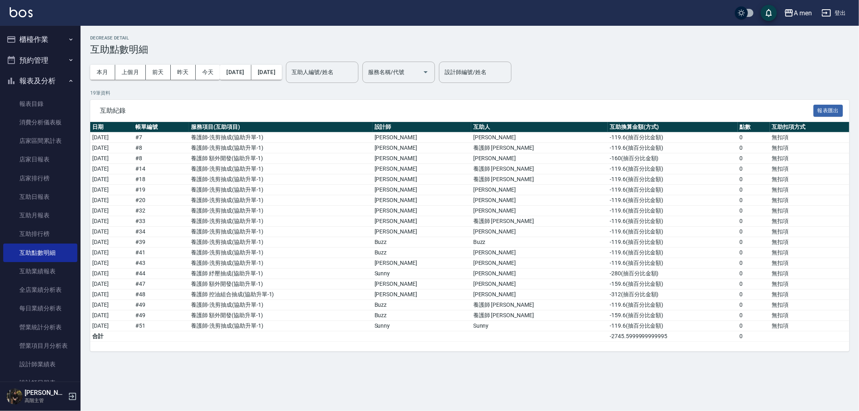
click at [18, 75] on button "報表及分析" at bounding box center [40, 81] width 74 height 21
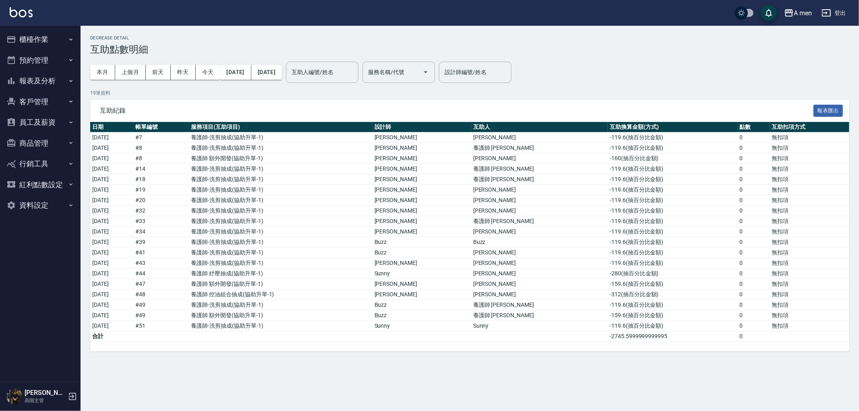
click at [62, 144] on button "商品管理" at bounding box center [40, 143] width 74 height 21
click at [54, 130] on button "員工及薪資" at bounding box center [40, 122] width 74 height 21
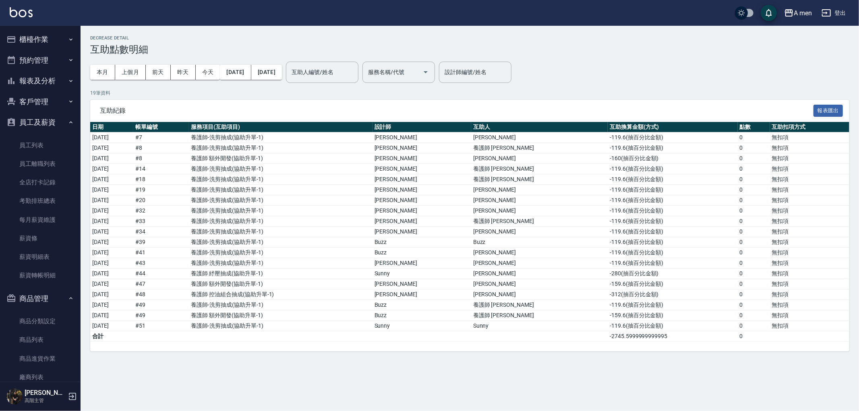
click at [54, 126] on button "員工及薪資" at bounding box center [40, 122] width 74 height 21
click at [61, 147] on button "商品管理" at bounding box center [40, 143] width 74 height 21
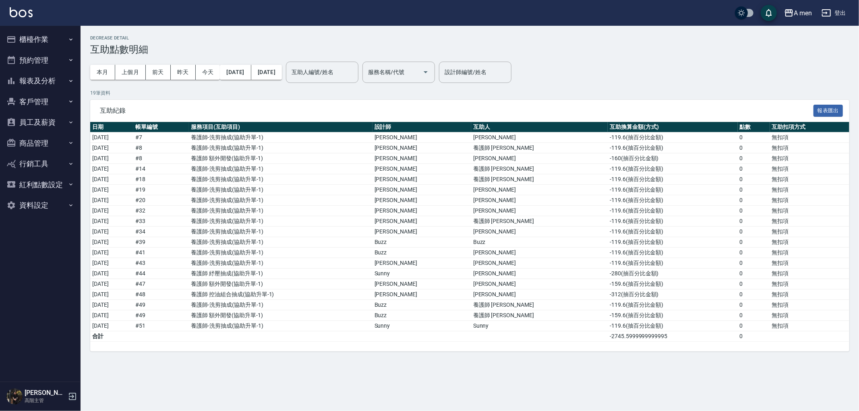
click at [59, 134] on button "商品管理" at bounding box center [40, 143] width 74 height 21
click at [61, 120] on button "員工及薪資" at bounding box center [40, 122] width 74 height 21
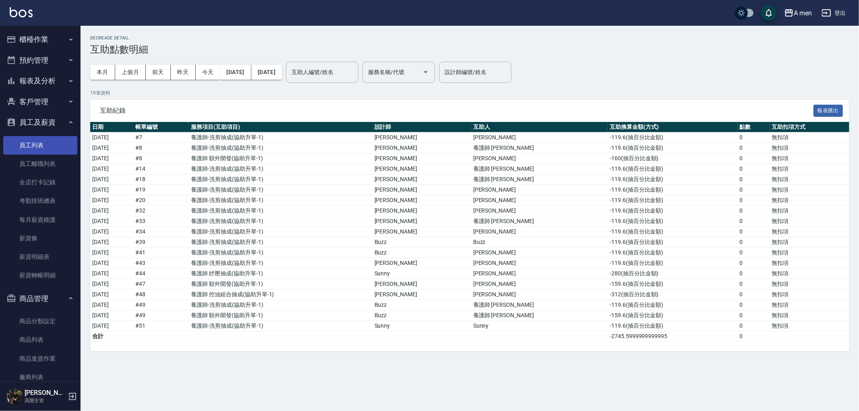
click at [62, 139] on link "員工列表" at bounding box center [40, 145] width 74 height 19
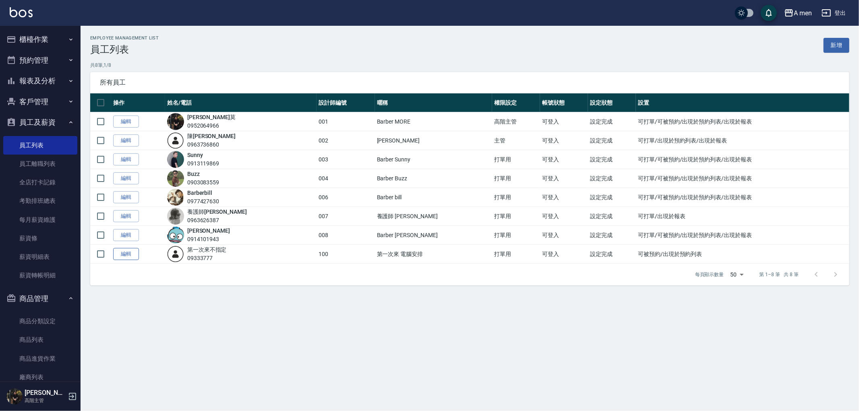
click at [127, 255] on link "編輯" at bounding box center [126, 254] width 26 height 12
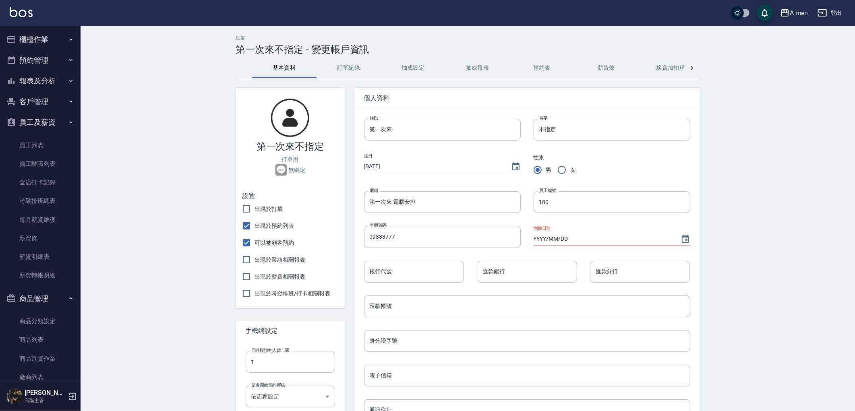
click at [402, 65] on button "抽成設定" at bounding box center [413, 67] width 64 height 19
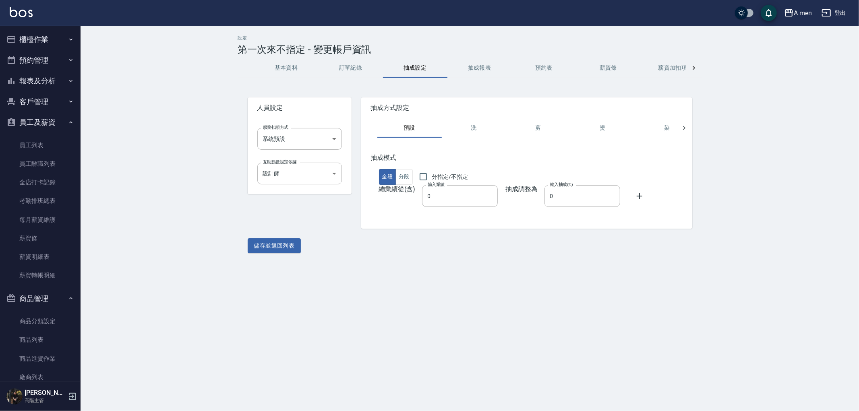
click at [639, 72] on button "薪資條" at bounding box center [609, 67] width 64 height 19
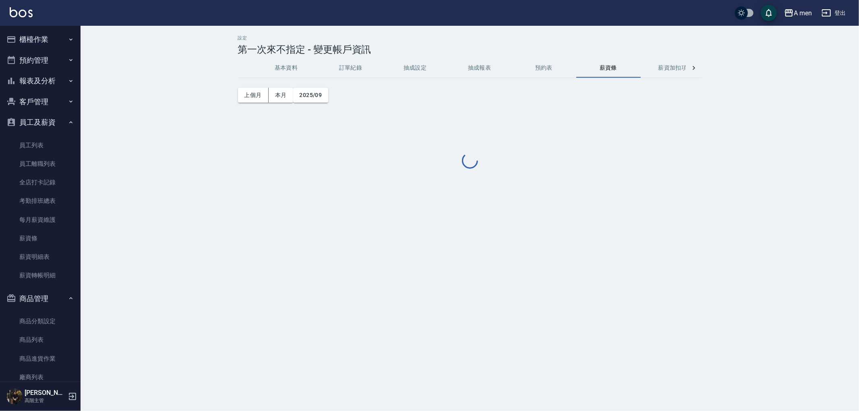
click at [528, 74] on button "預約表" at bounding box center [544, 67] width 64 height 19
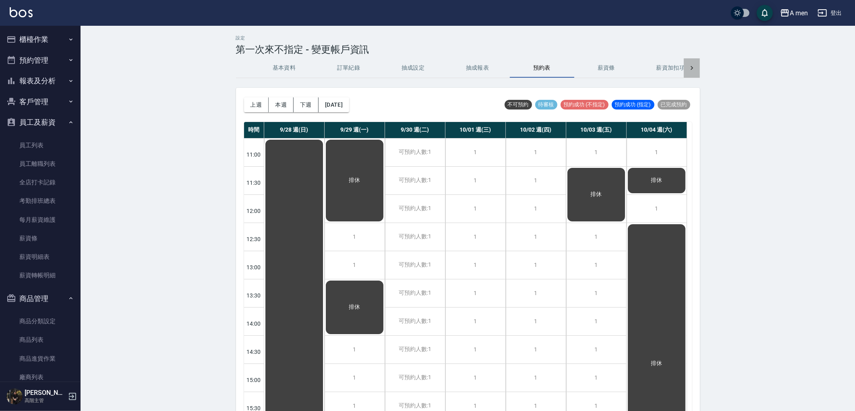
click at [696, 69] on div at bounding box center [692, 67] width 16 height 19
click at [243, 70] on icon at bounding box center [244, 68] width 8 height 8
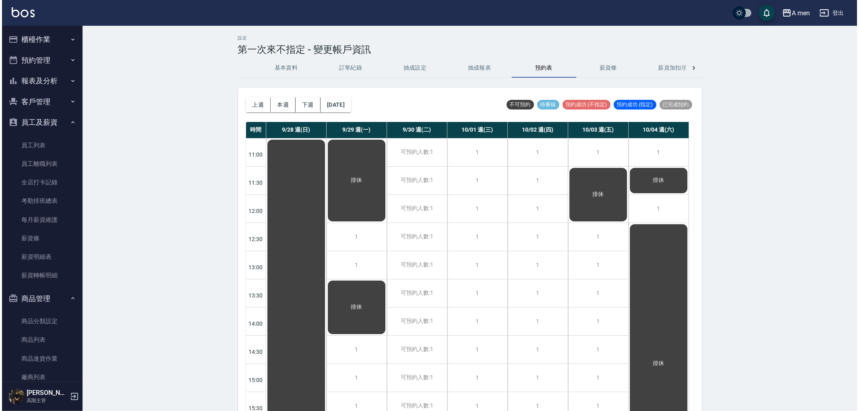
scroll to position [0, 0]
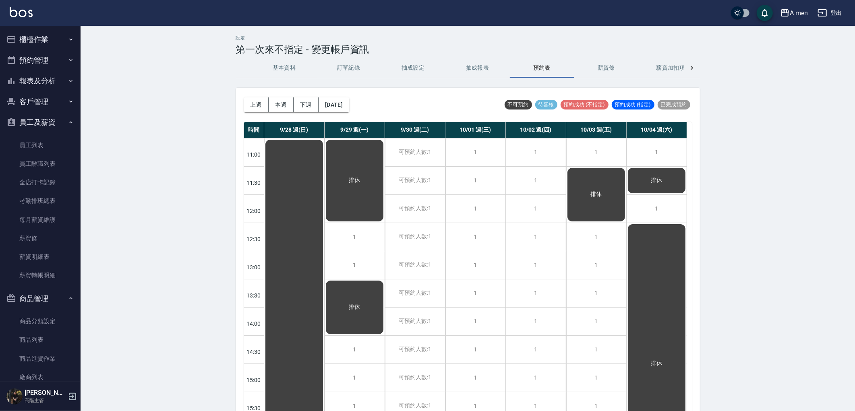
click at [296, 70] on button "基本資料" at bounding box center [284, 67] width 64 height 19
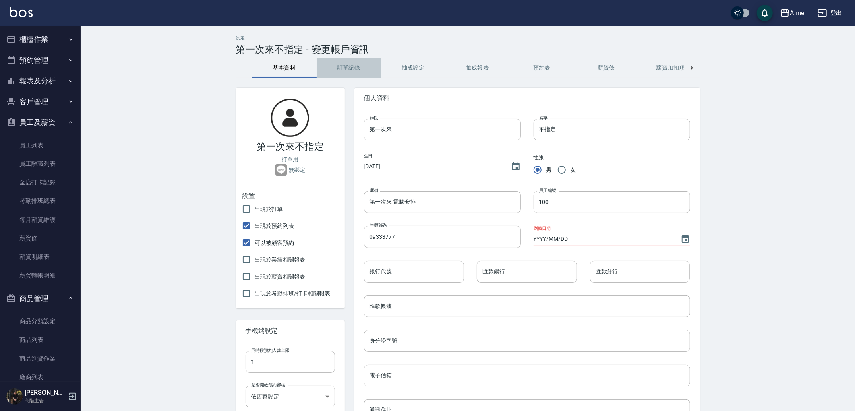
click at [360, 70] on button "訂單紀錄" at bounding box center [349, 67] width 64 height 19
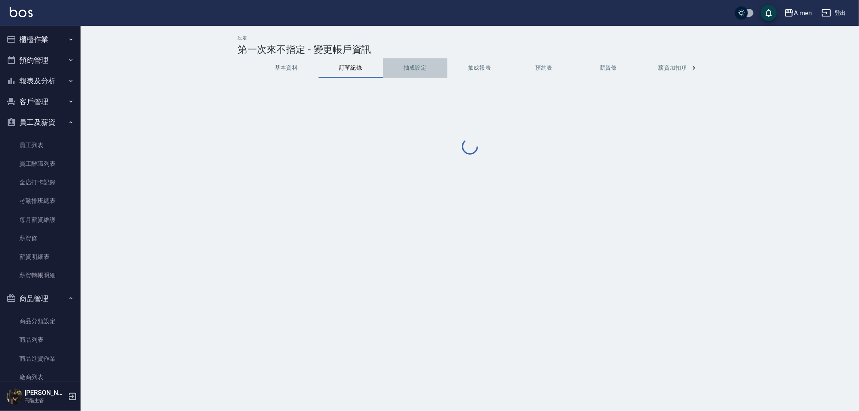
click at [446, 66] on button "抽成設定" at bounding box center [415, 67] width 64 height 19
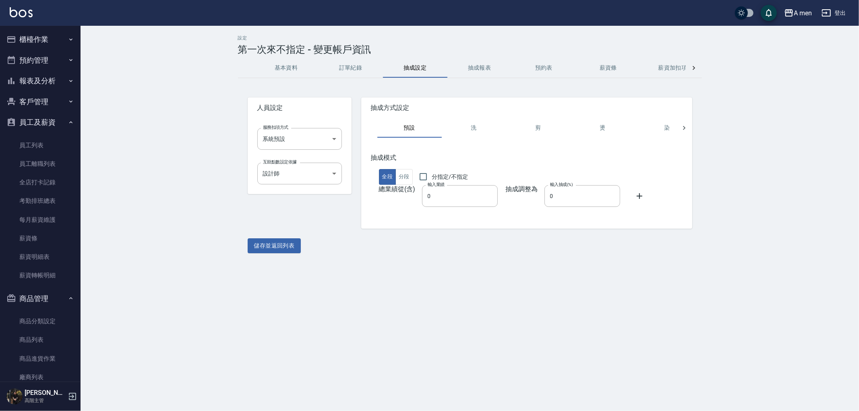
click at [418, 66] on button "抽成設定" at bounding box center [415, 67] width 64 height 19
click at [387, 66] on button "抽成設定" at bounding box center [415, 67] width 64 height 19
click at [370, 66] on button "訂單紀錄" at bounding box center [351, 67] width 64 height 19
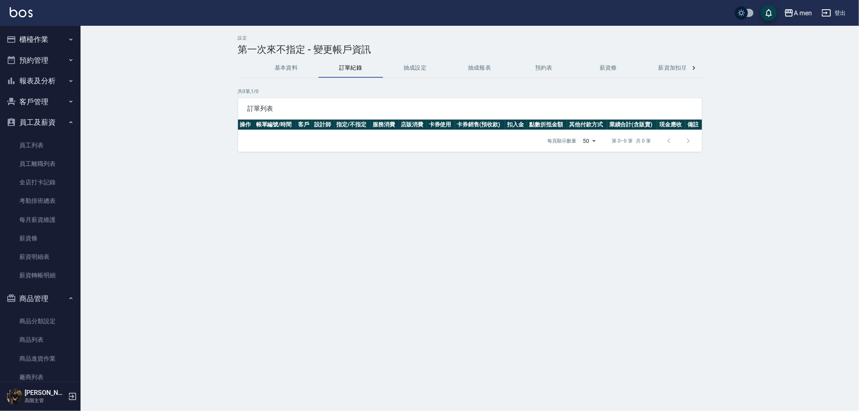
click at [428, 67] on button "抽成設定" at bounding box center [415, 67] width 64 height 19
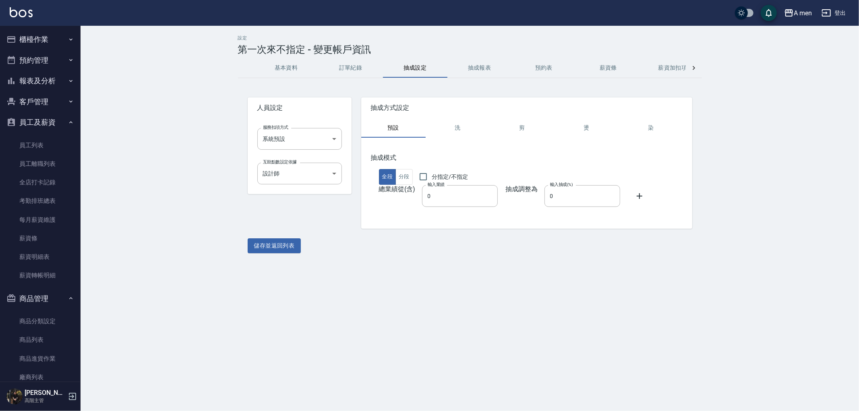
click at [498, 63] on button "抽成報表" at bounding box center [480, 67] width 64 height 19
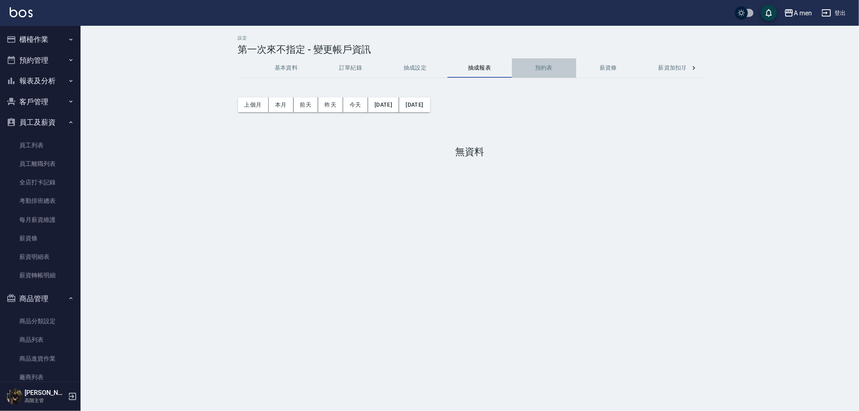
click at [543, 67] on button "預約表" at bounding box center [544, 67] width 64 height 19
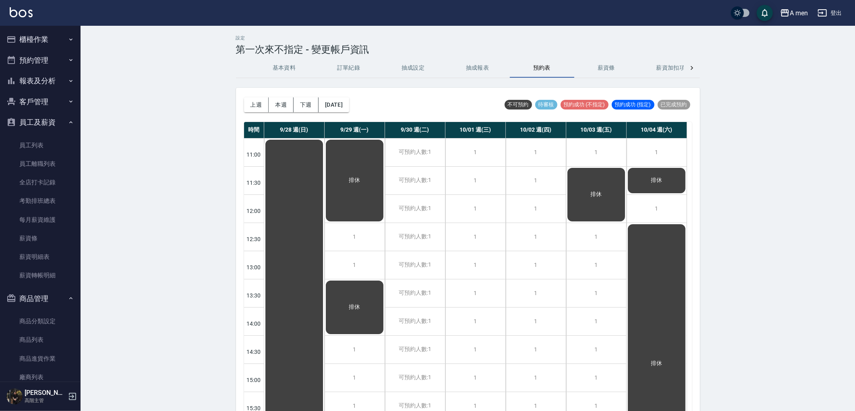
click at [600, 67] on button "薪資條" at bounding box center [607, 67] width 64 height 19
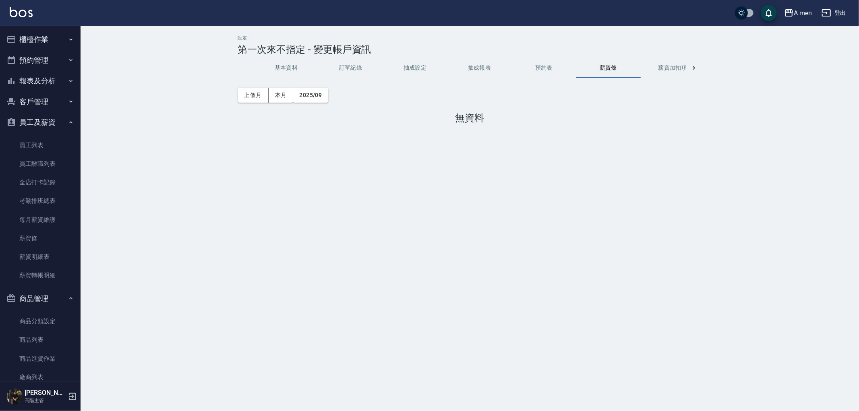
click at [658, 69] on button "薪資加扣項" at bounding box center [673, 67] width 64 height 19
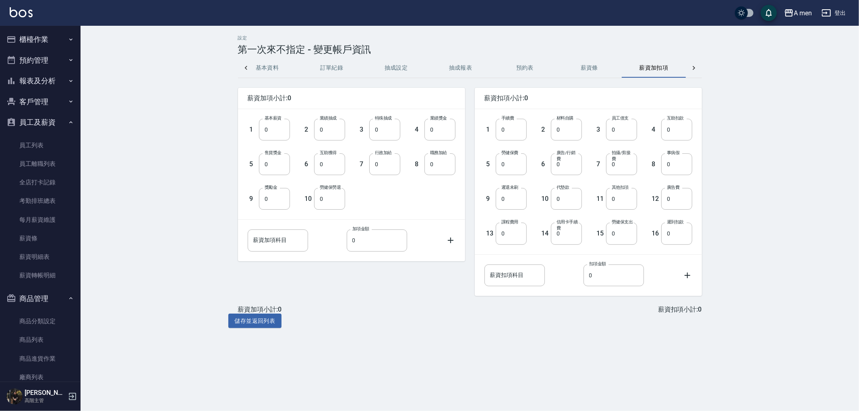
click at [695, 71] on icon at bounding box center [694, 68] width 8 height 8
drag, startPoint x: 597, startPoint y: 68, endPoint x: 634, endPoint y: 76, distance: 37.9
click at [597, 68] on button "密碼與安全" at bounding box center [590, 67] width 64 height 19
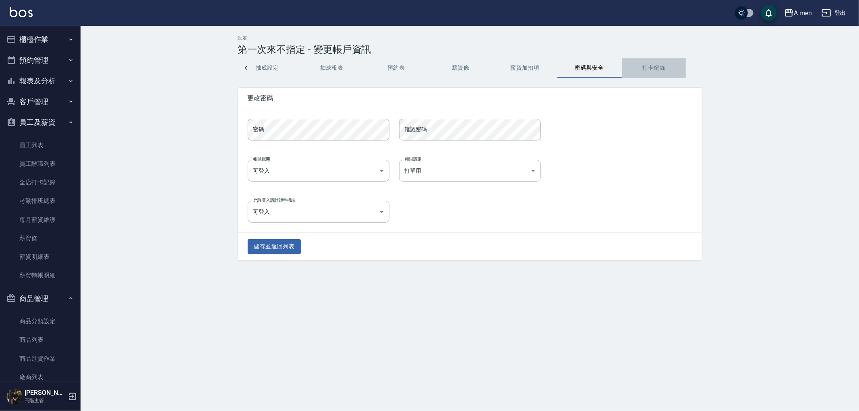
click at [639, 73] on button "打卡紀錄" at bounding box center [654, 67] width 64 height 19
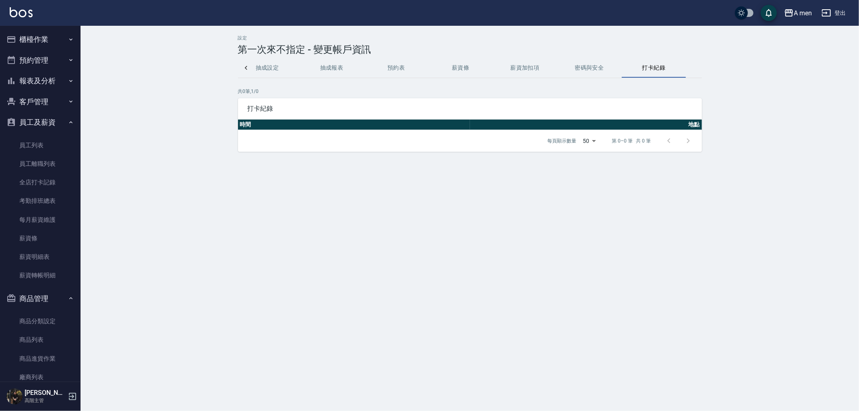
click at [255, 71] on button "抽成設定" at bounding box center [267, 67] width 64 height 19
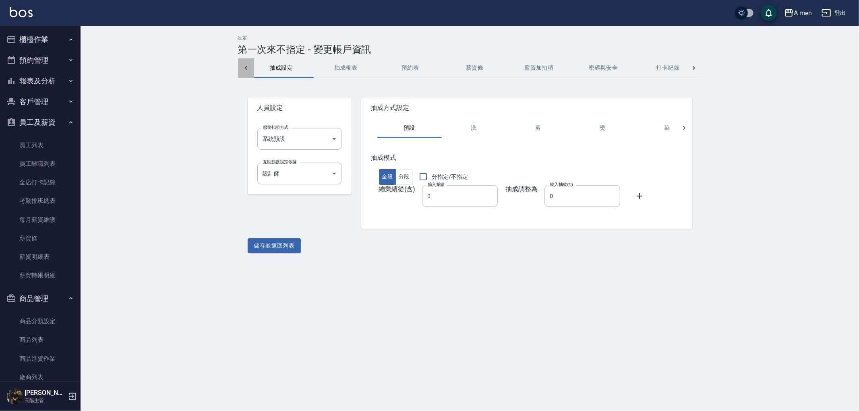
scroll to position [0, 129]
click at [243, 66] on icon at bounding box center [246, 68] width 8 height 8
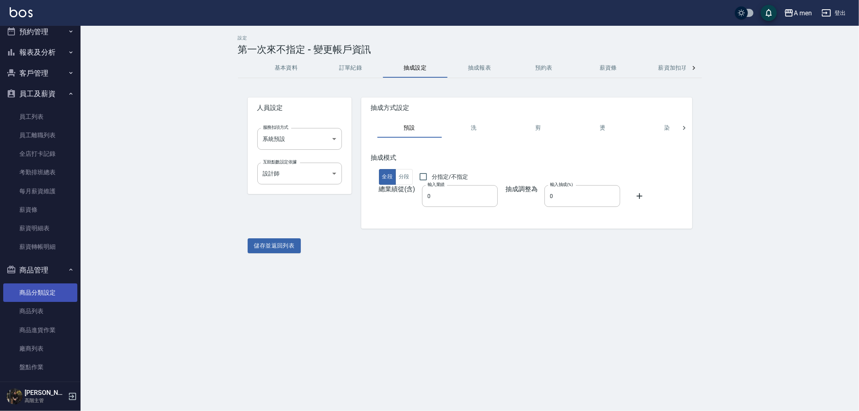
scroll to position [45, 0]
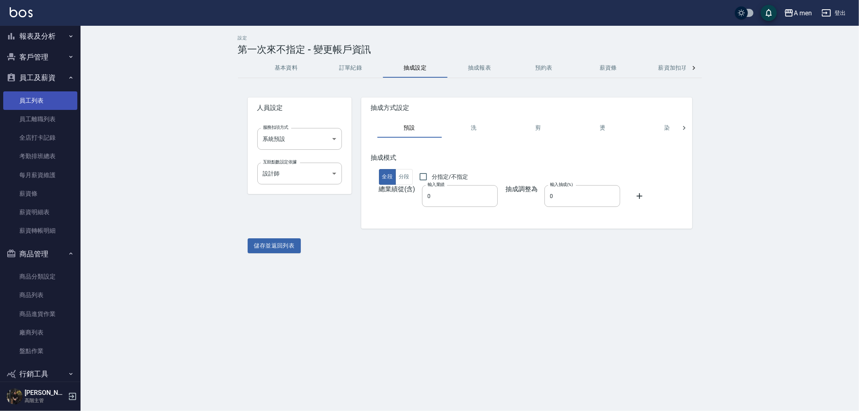
click at [61, 103] on link "員工列表" at bounding box center [40, 100] width 74 height 19
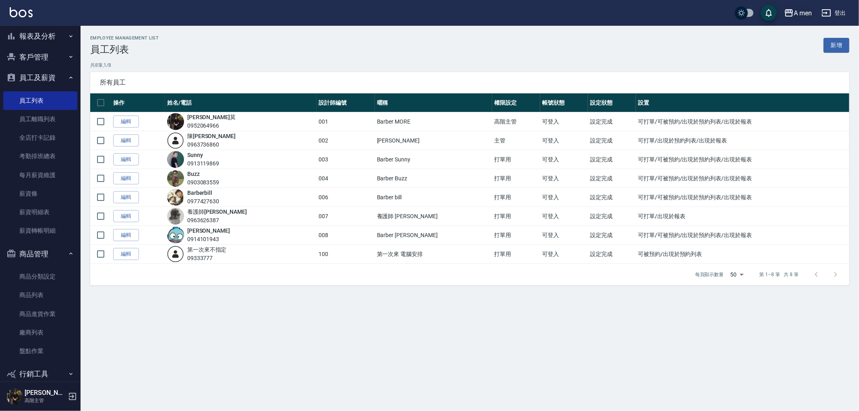
click at [796, 15] on div "A men" at bounding box center [803, 13] width 18 height 10
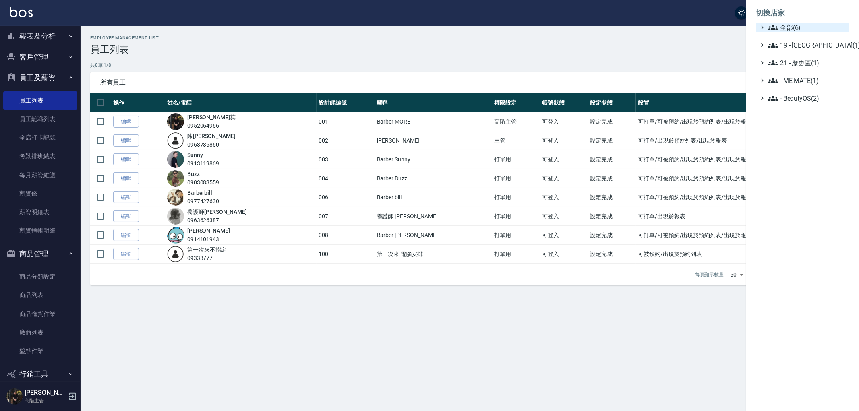
click at [795, 25] on span "全部(6)" at bounding box center [808, 28] width 78 height 10
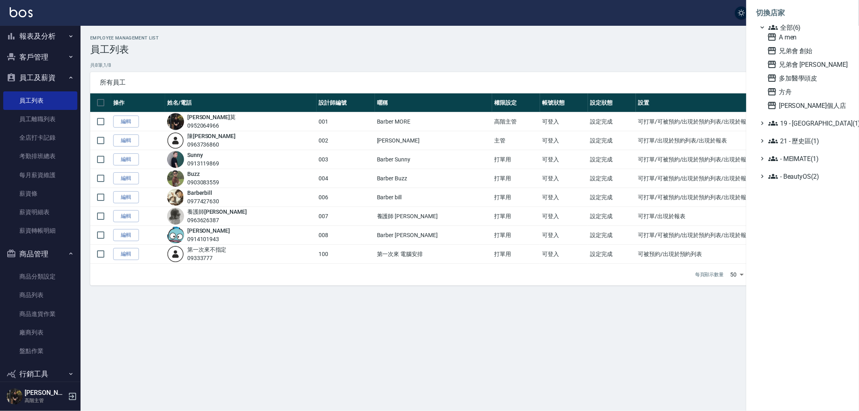
click at [793, 29] on span "全部(6)" at bounding box center [808, 28] width 78 height 10
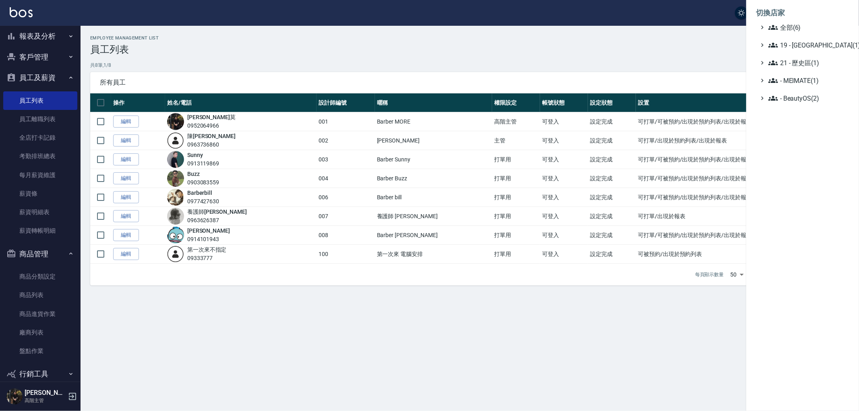
click at [58, 33] on div at bounding box center [429, 205] width 859 height 411
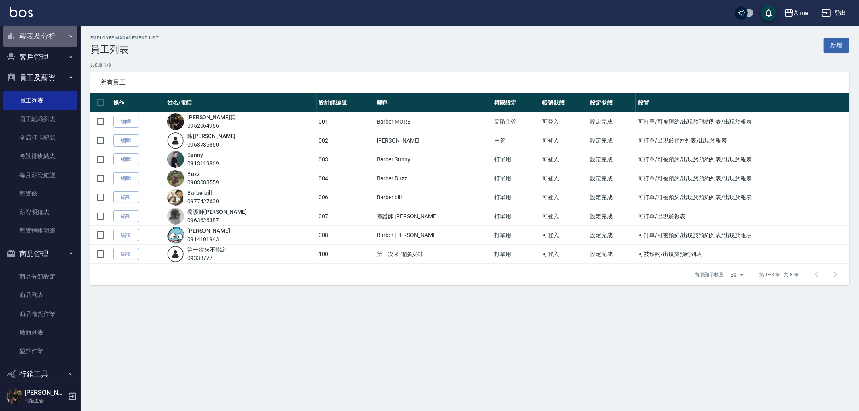
click at [50, 38] on button "報表及分析" at bounding box center [40, 36] width 74 height 21
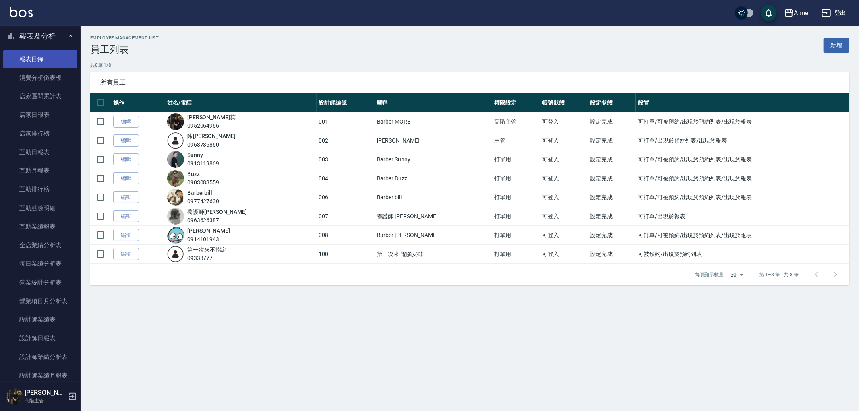
click at [49, 60] on link "報表目錄" at bounding box center [40, 59] width 74 height 19
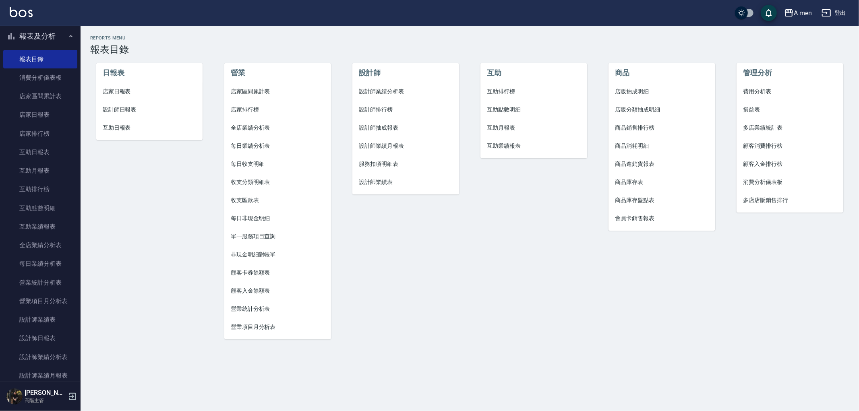
click at [62, 38] on button "報表及分析" at bounding box center [40, 36] width 74 height 21
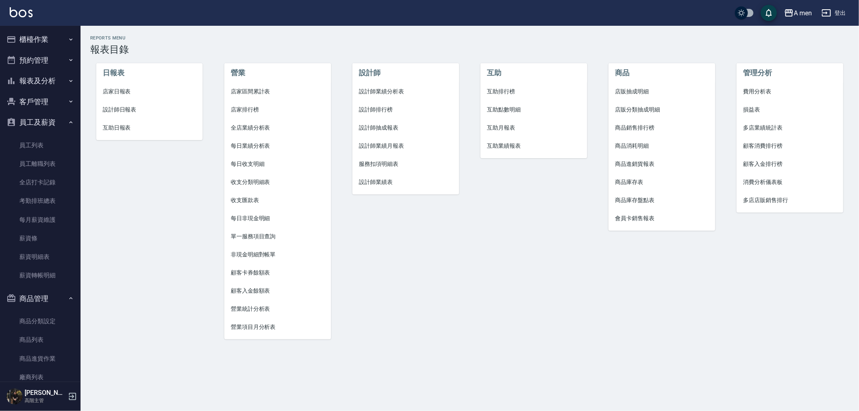
click at [50, 36] on button "櫃檯作業" at bounding box center [40, 39] width 74 height 21
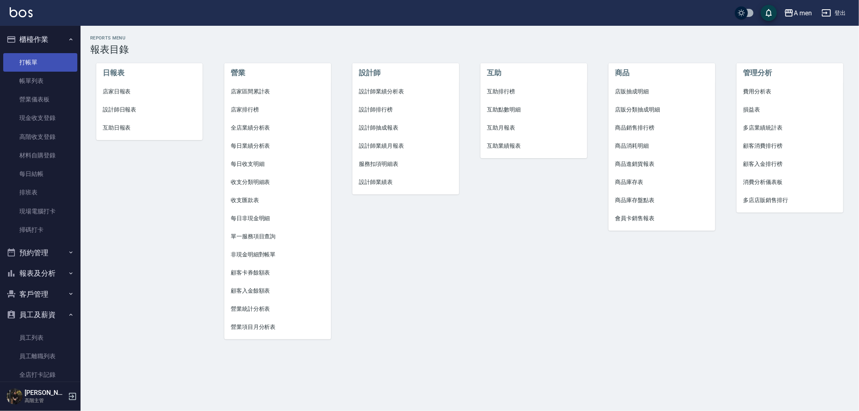
click at [54, 67] on link "打帳單" at bounding box center [40, 62] width 74 height 19
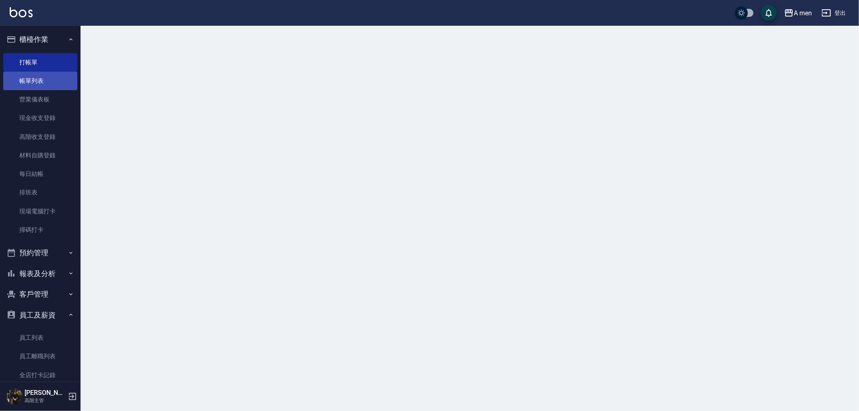
click at [55, 80] on link "帳單列表" at bounding box center [40, 81] width 74 height 19
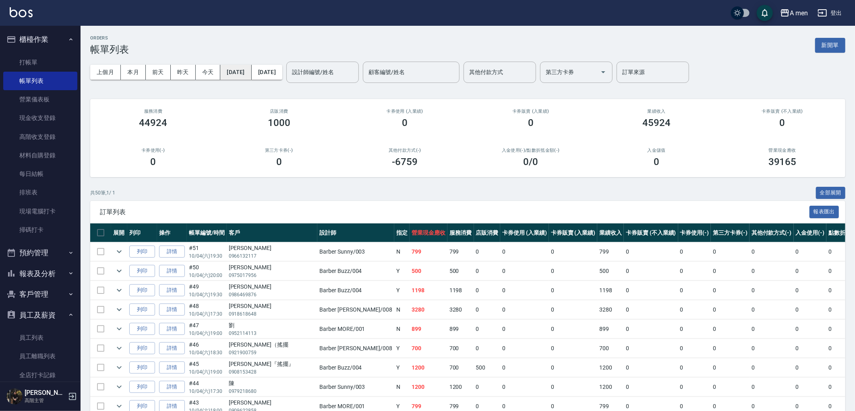
click at [245, 77] on button "[DATE]" at bounding box center [235, 72] width 31 height 15
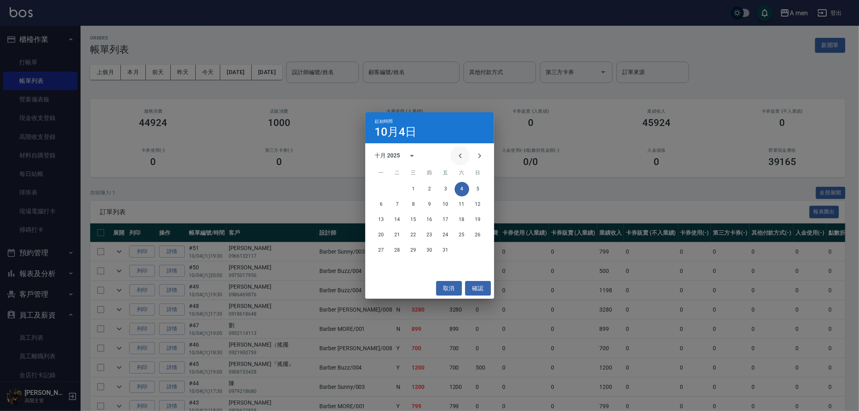
click at [464, 155] on icon "Previous month" at bounding box center [461, 156] width 10 height 10
click at [387, 191] on button "1" at bounding box center [381, 189] width 15 height 15
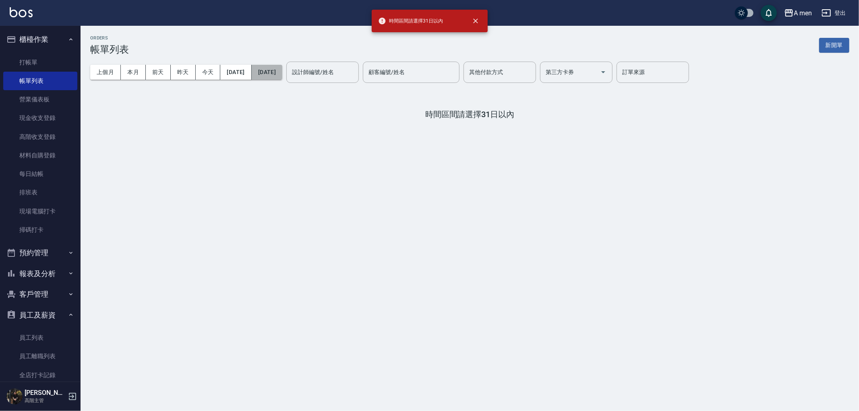
click at [282, 75] on button "[DATE]" at bounding box center [267, 72] width 31 height 15
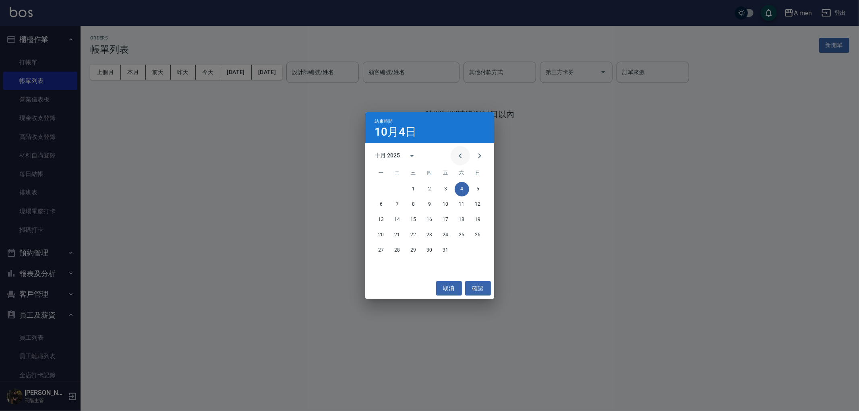
click at [460, 152] on icon "Previous month" at bounding box center [461, 156] width 10 height 10
click at [383, 207] on button "8" at bounding box center [381, 204] width 15 height 15
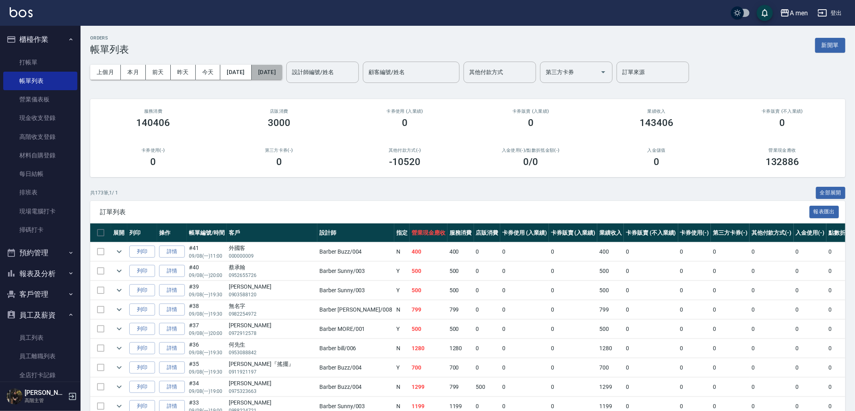
click at [282, 71] on button "[DATE]" at bounding box center [267, 72] width 31 height 15
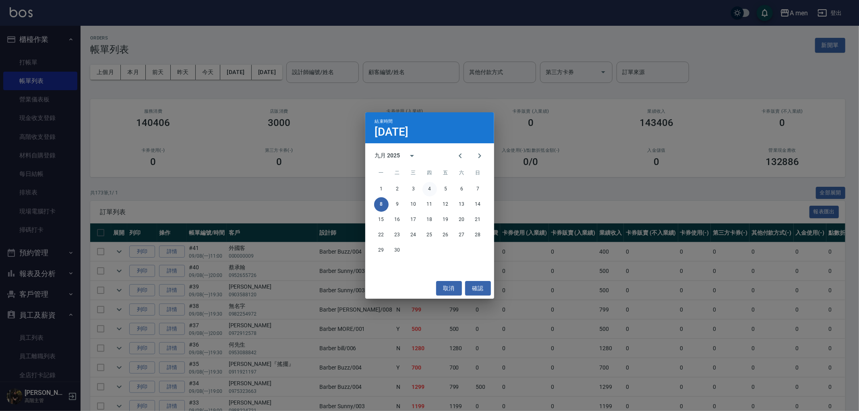
click at [433, 192] on button "4" at bounding box center [430, 189] width 15 height 15
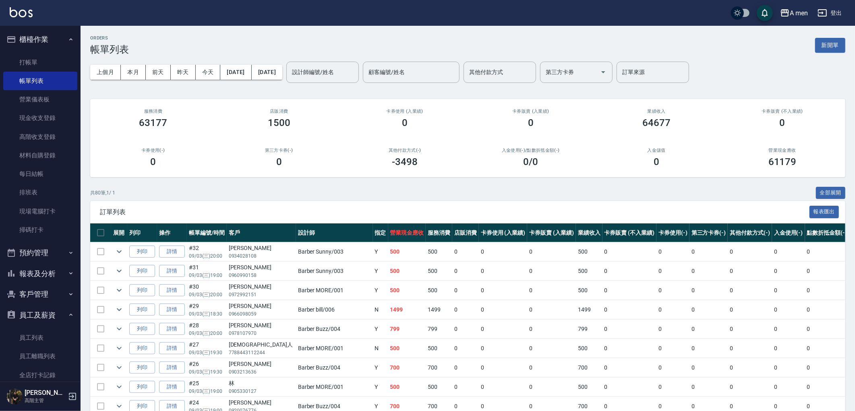
click at [282, 73] on button "[DATE]" at bounding box center [267, 72] width 31 height 15
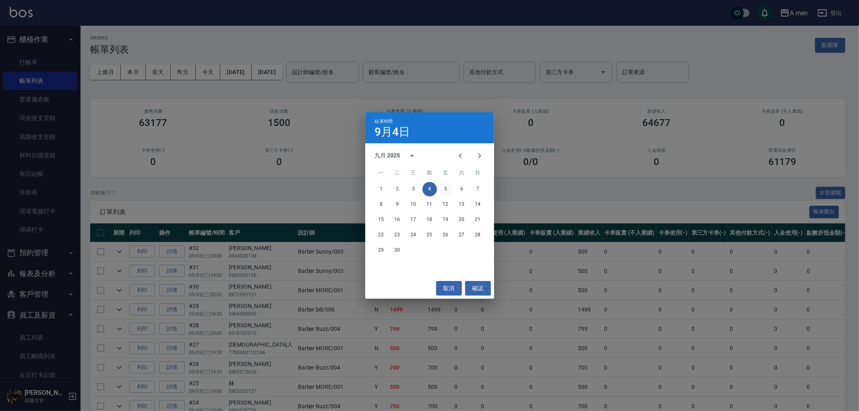
click at [442, 188] on button "5" at bounding box center [446, 189] width 15 height 15
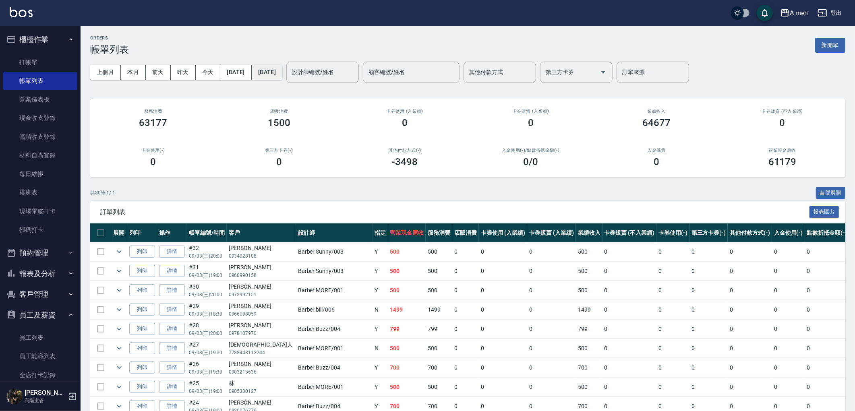
click at [282, 73] on button "[DATE]" at bounding box center [267, 72] width 31 height 15
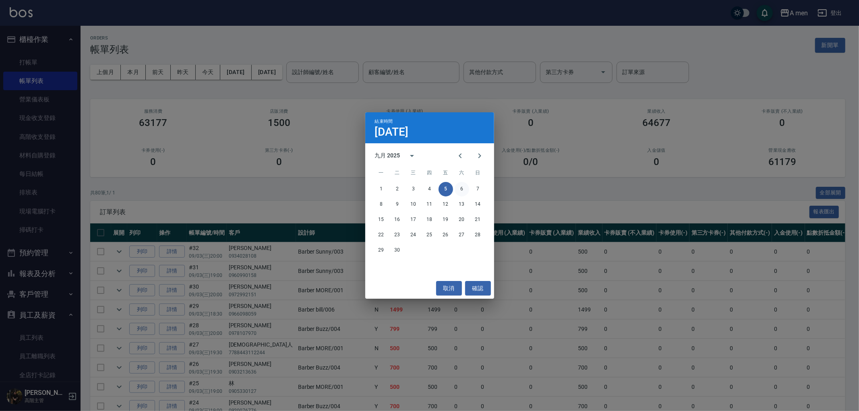
click at [459, 191] on button "6" at bounding box center [462, 189] width 15 height 15
